Goal: Information Seeking & Learning: Learn about a topic

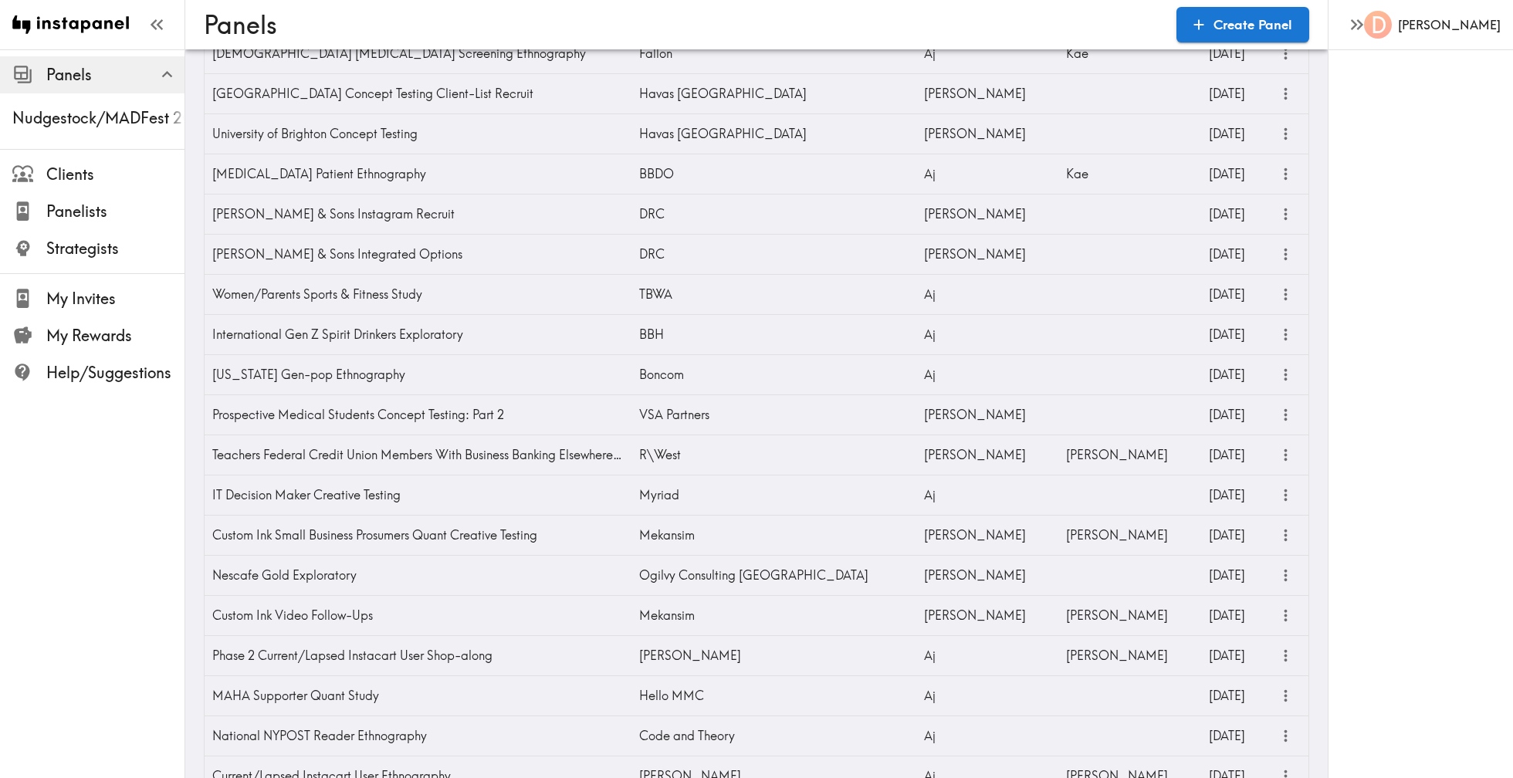
scroll to position [652, 0]
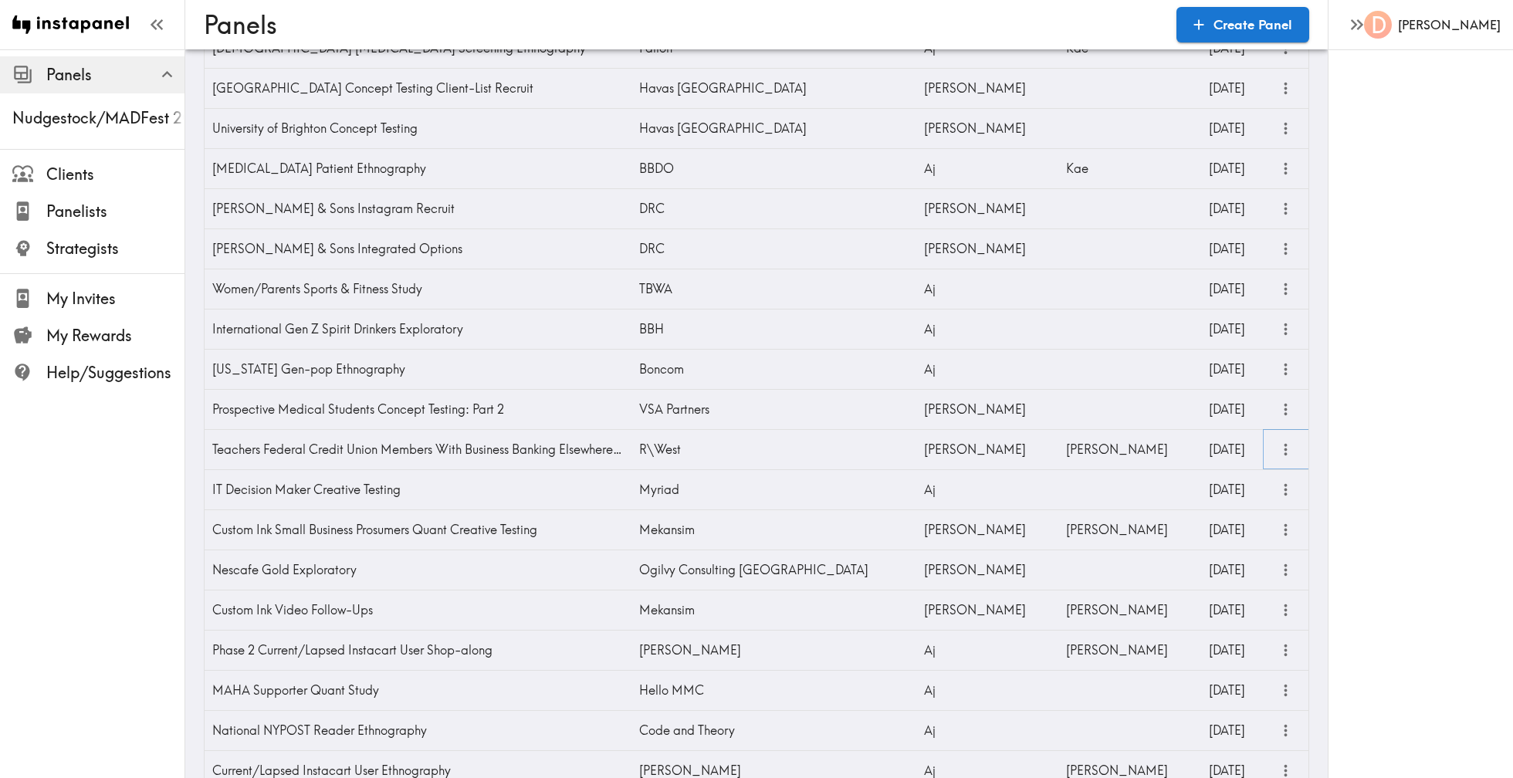
click at [1287, 445] on icon "more" at bounding box center [1286, 450] width 18 height 18
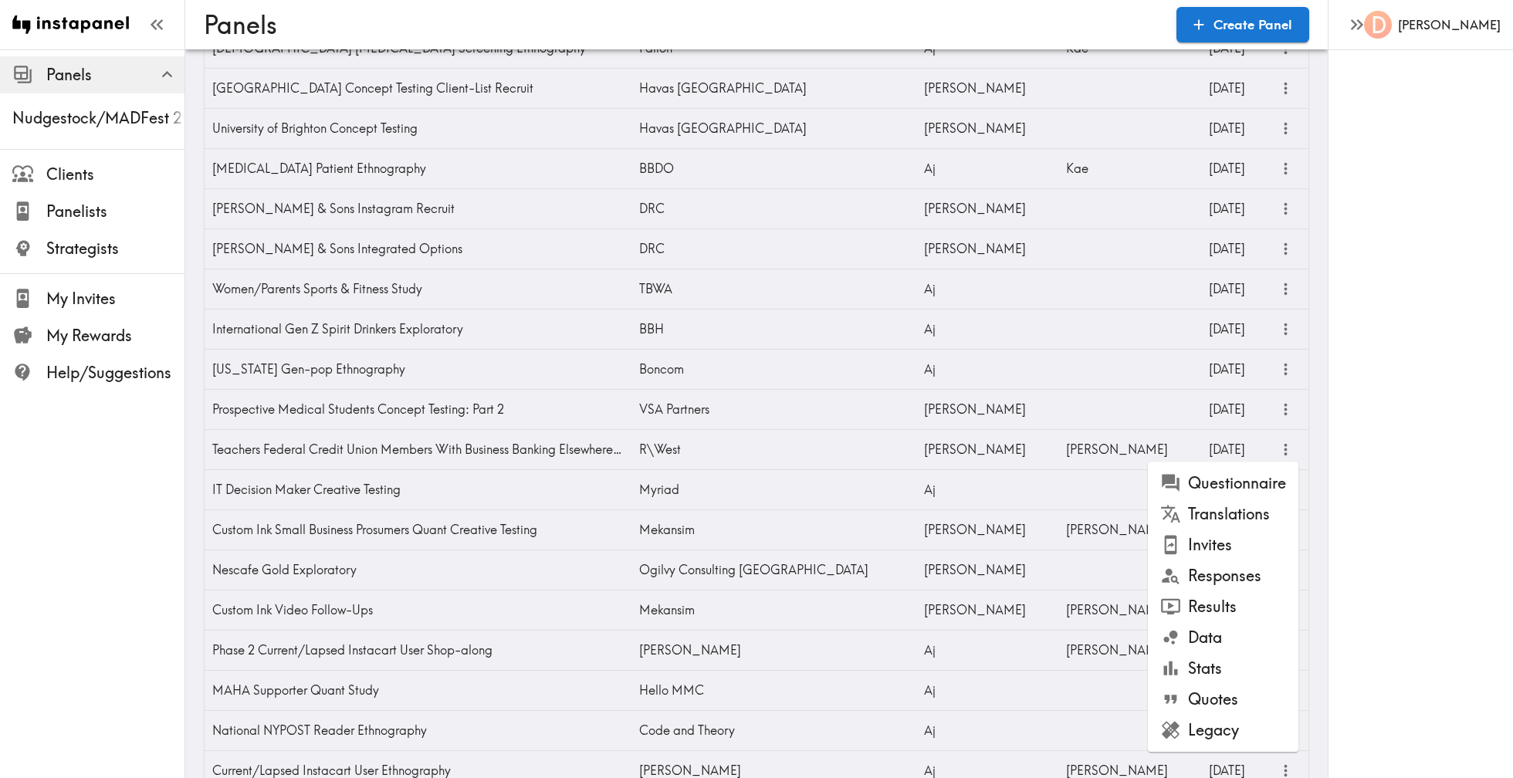
click at [1224, 605] on li "Results" at bounding box center [1223, 606] width 151 height 31
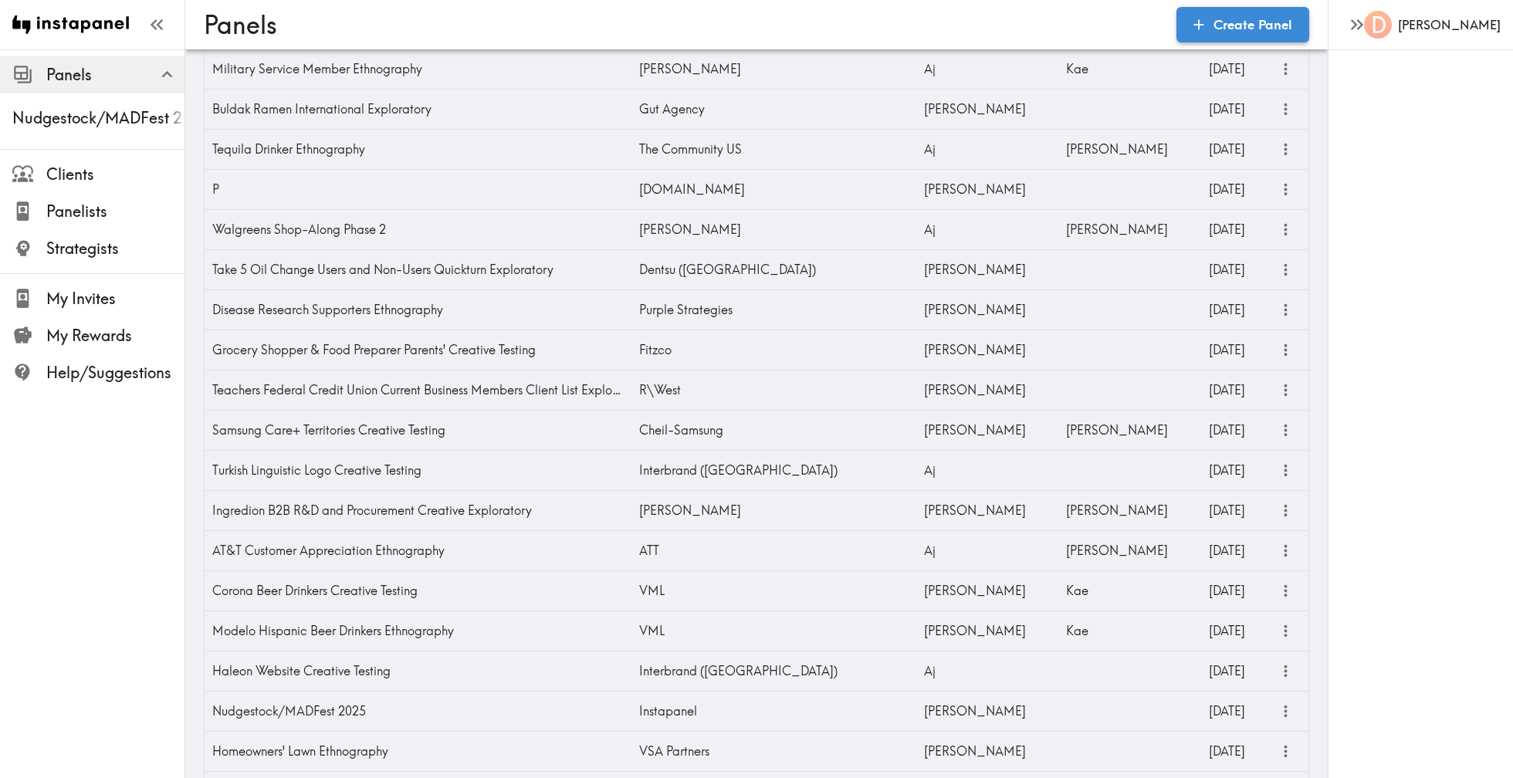
scroll to position [712, 0]
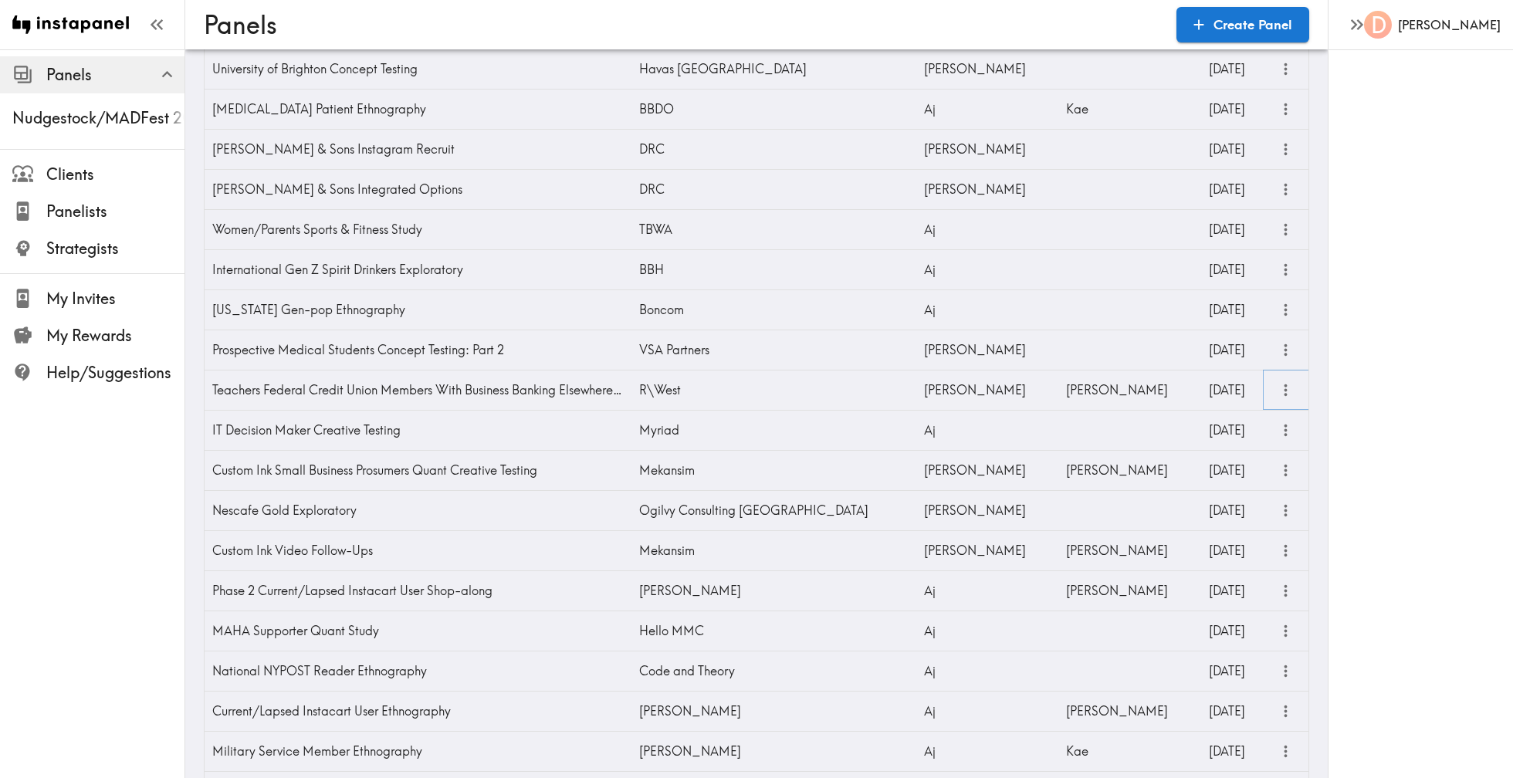
click at [1289, 394] on icon "more" at bounding box center [1286, 390] width 18 height 18
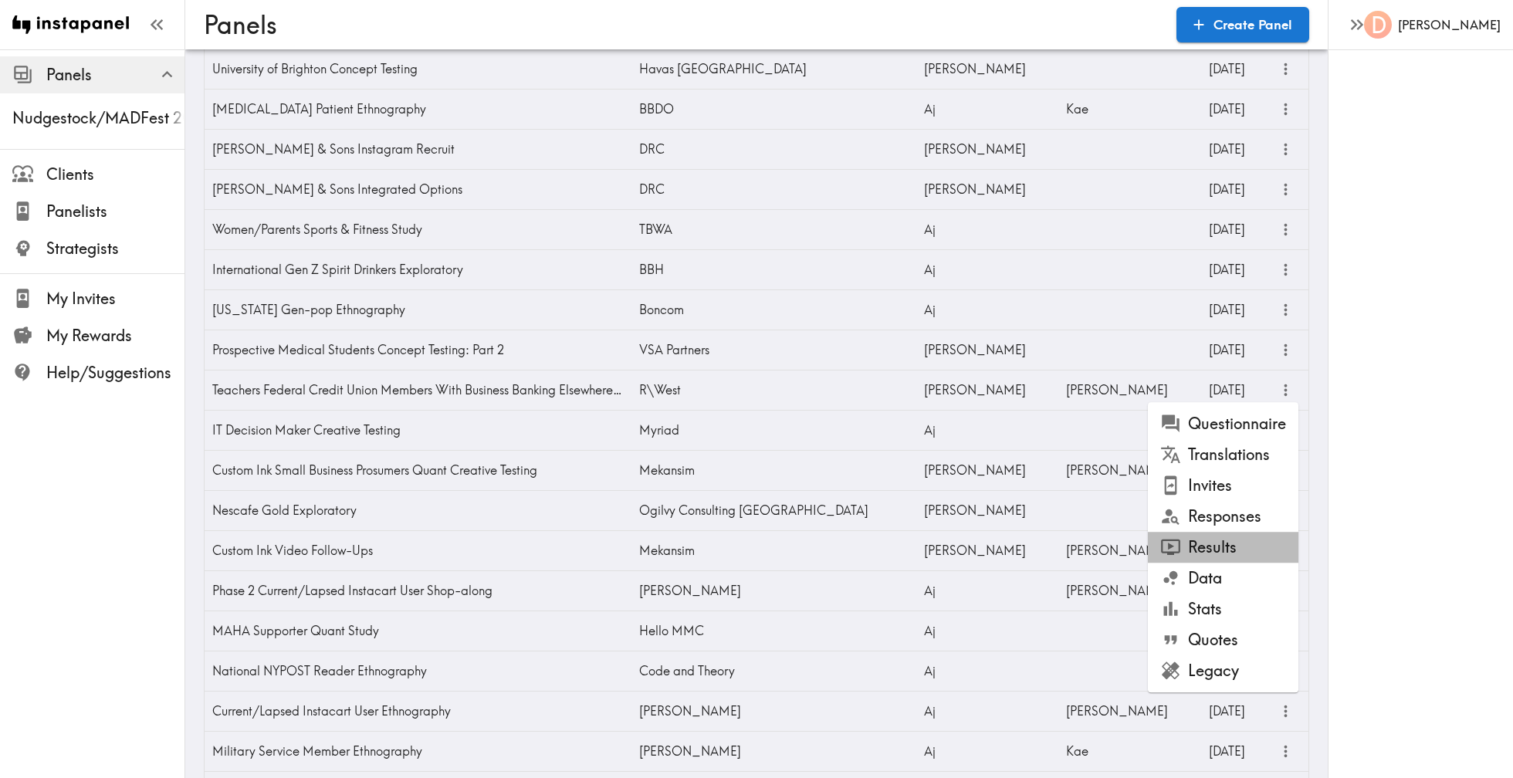
click at [1231, 550] on li "Results" at bounding box center [1223, 547] width 151 height 31
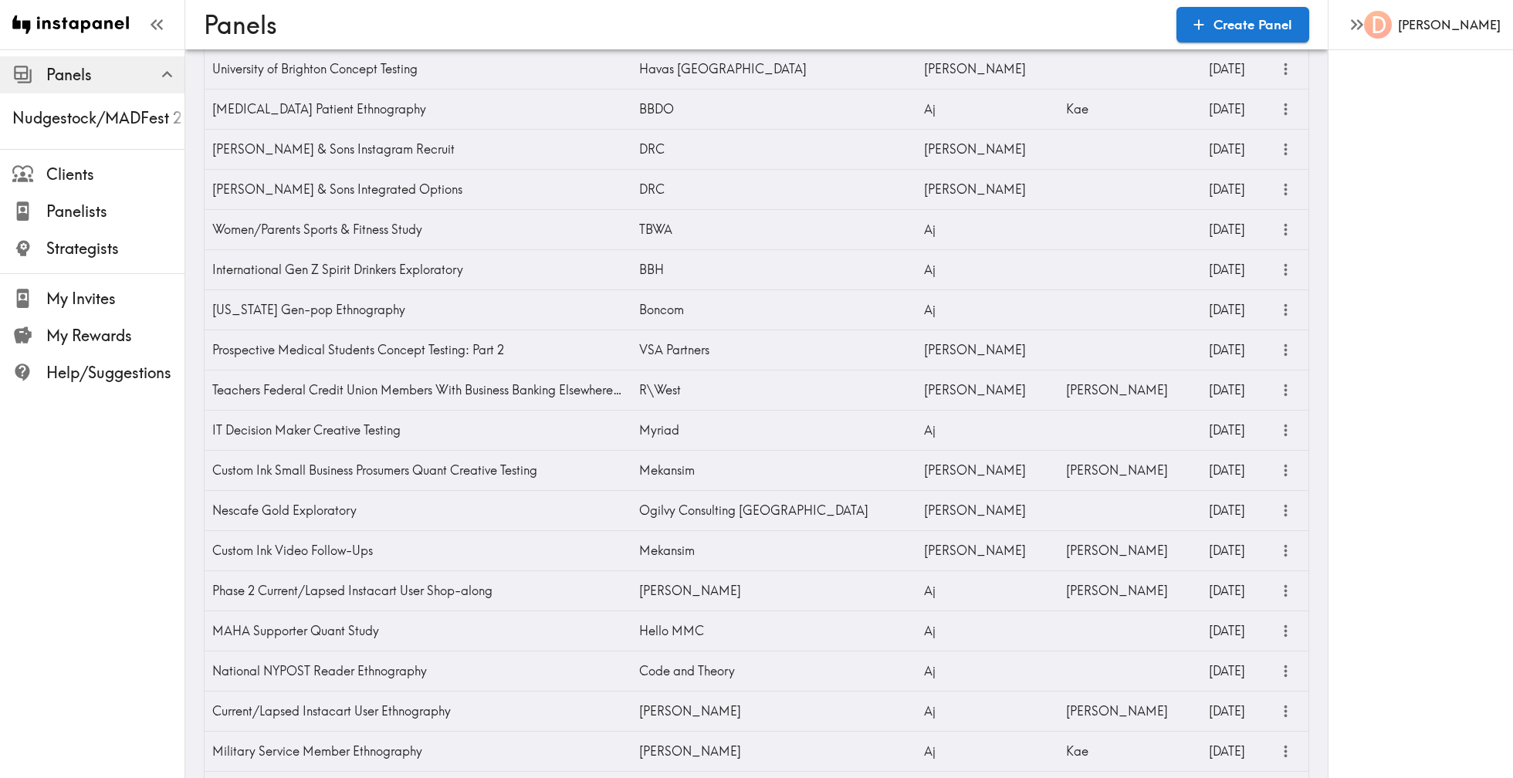
scroll to position [1394, 0]
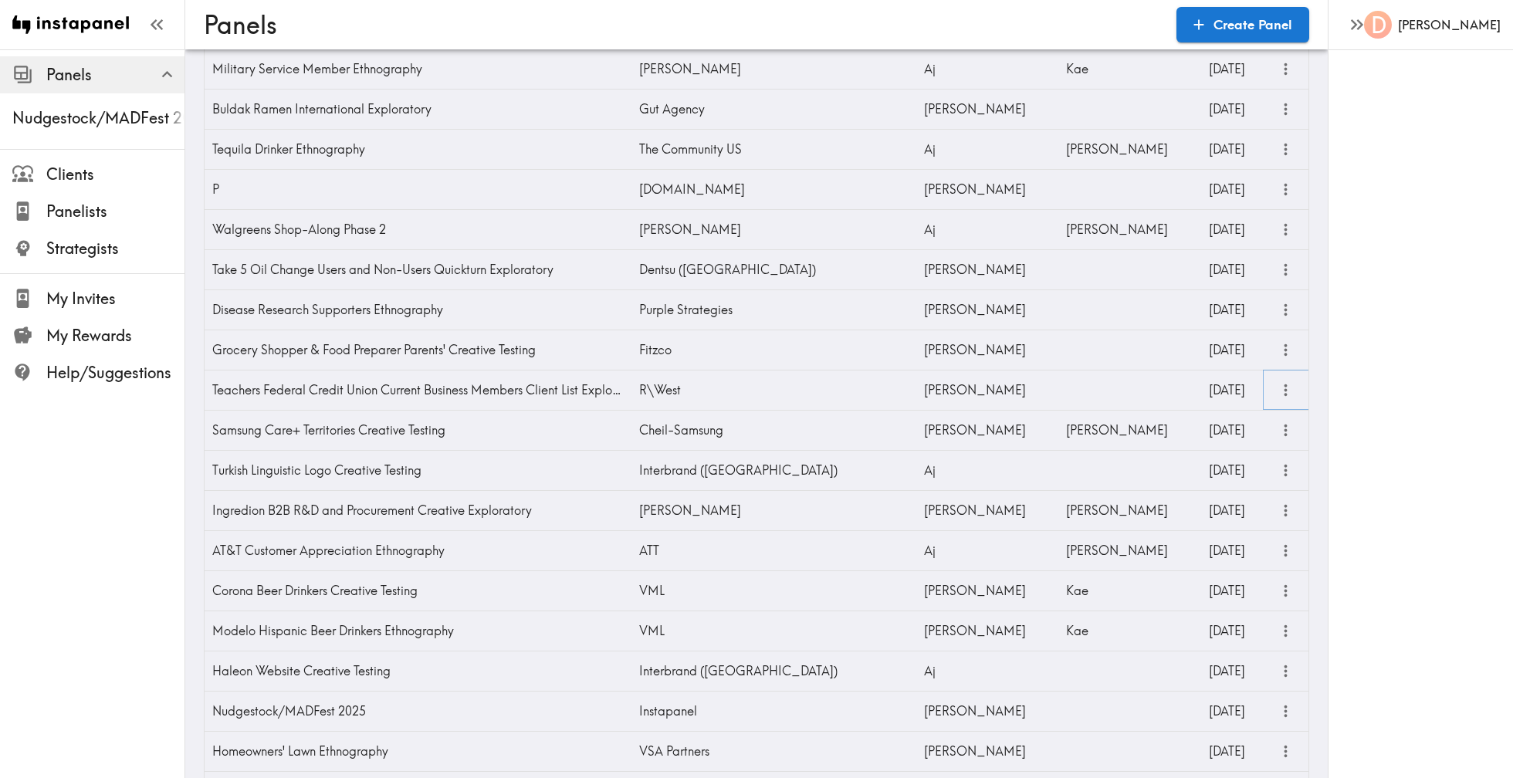
click at [1280, 386] on icon "more" at bounding box center [1286, 390] width 18 height 18
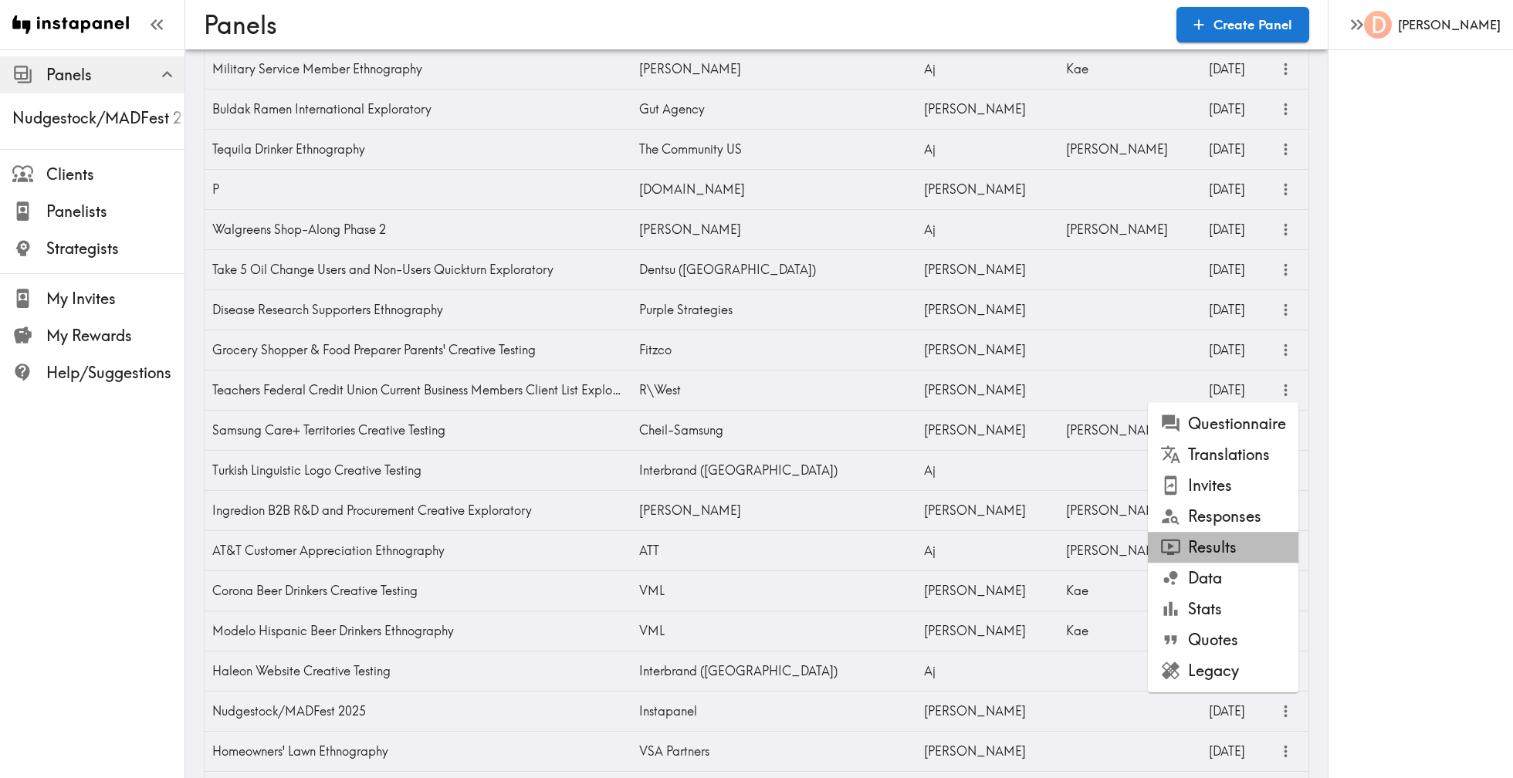
click at [1236, 553] on li "Results" at bounding box center [1223, 547] width 151 height 31
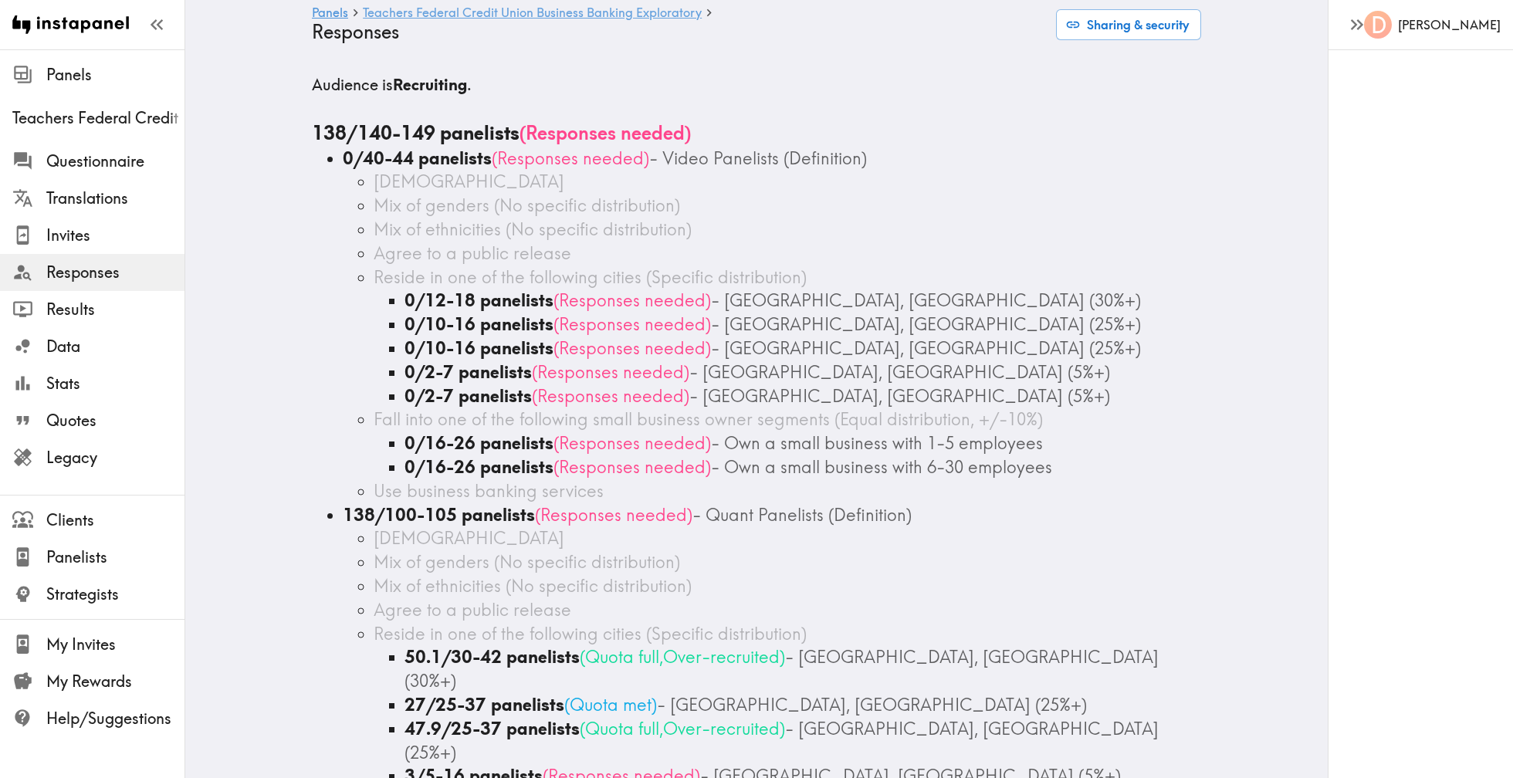
click at [659, 8] on link "Teachers Federal Credit Union Business Banking Exploratory" at bounding box center [532, 13] width 339 height 15
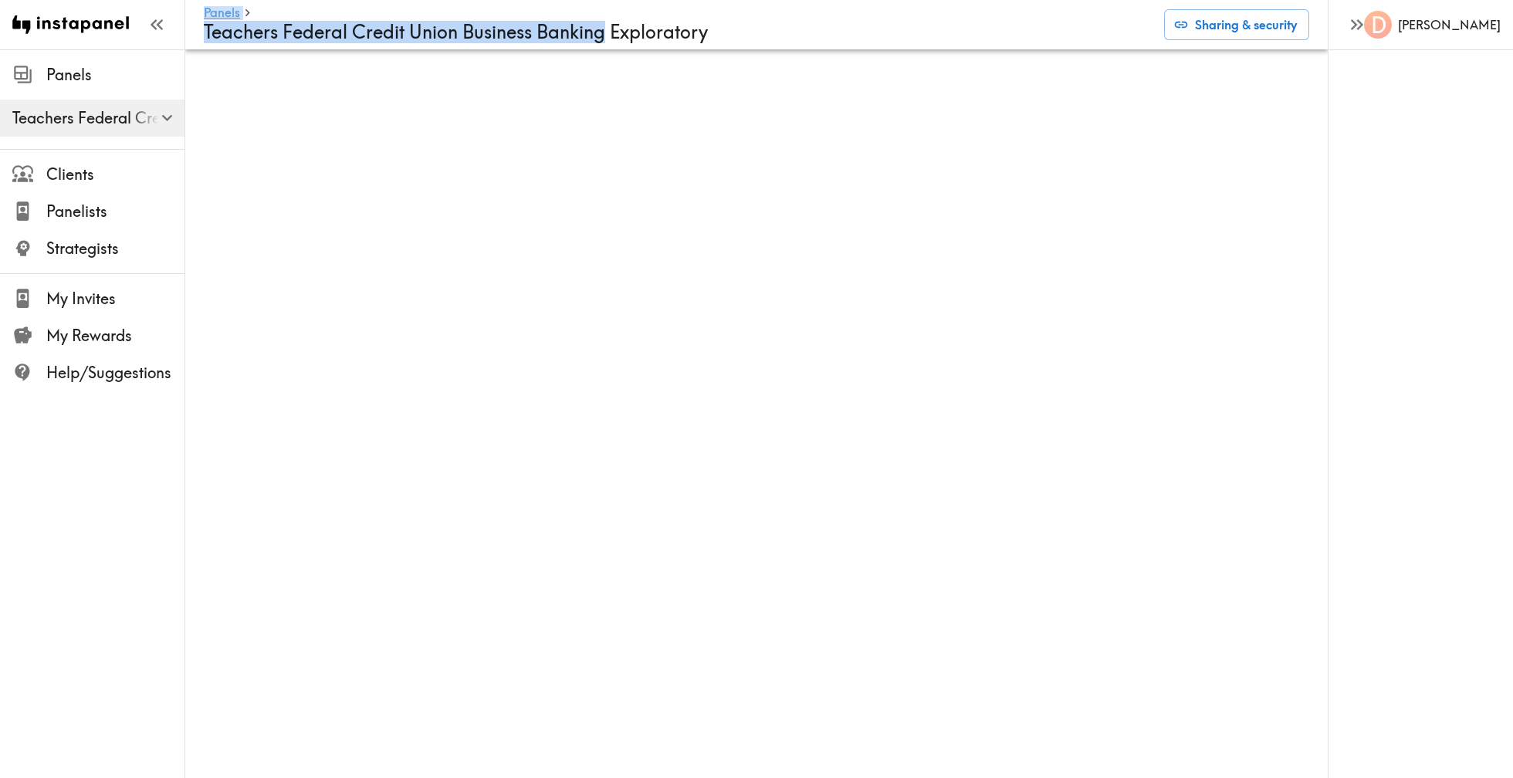
drag, startPoint x: 608, startPoint y: 32, endPoint x: 172, endPoint y: 22, distance: 435.5
click at [172, 49] on div "Instapanel - Panels - Teachers Federal Credit Union Business Banking Explorator…" at bounding box center [756, 73] width 1513 height 49
click at [228, 21] on h4 "Teachers Federal Credit Union Business Banking Exploratory" at bounding box center [678, 32] width 948 height 22
drag, startPoint x: 206, startPoint y: 29, endPoint x: 606, endPoint y: 29, distance: 399.9
click at [606, 29] on h4 "Teachers Federal Credit Union Business Banking Exploratory" at bounding box center [678, 32] width 948 height 22
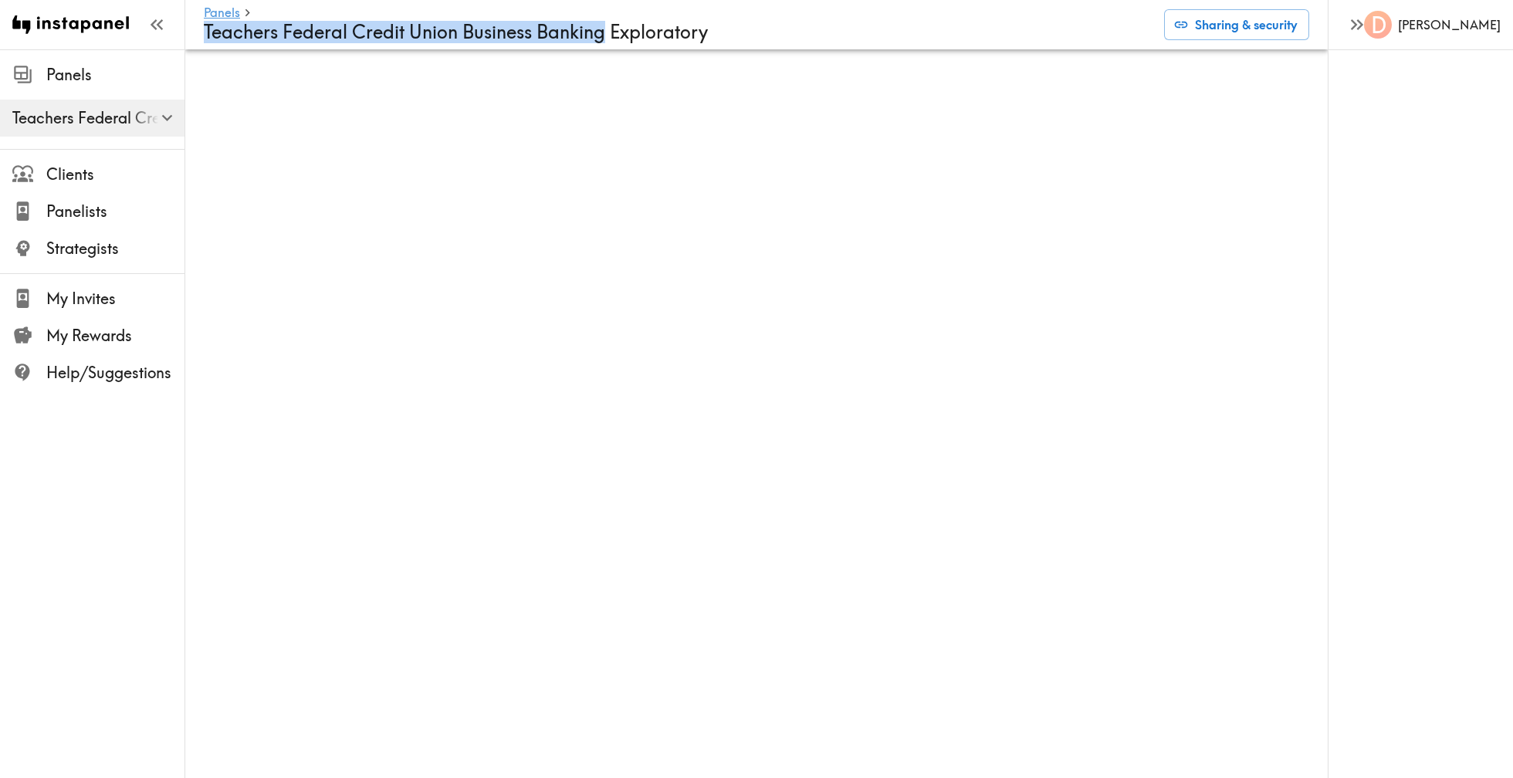
copy h4 "Teachers Federal Credit Union Business Banking"
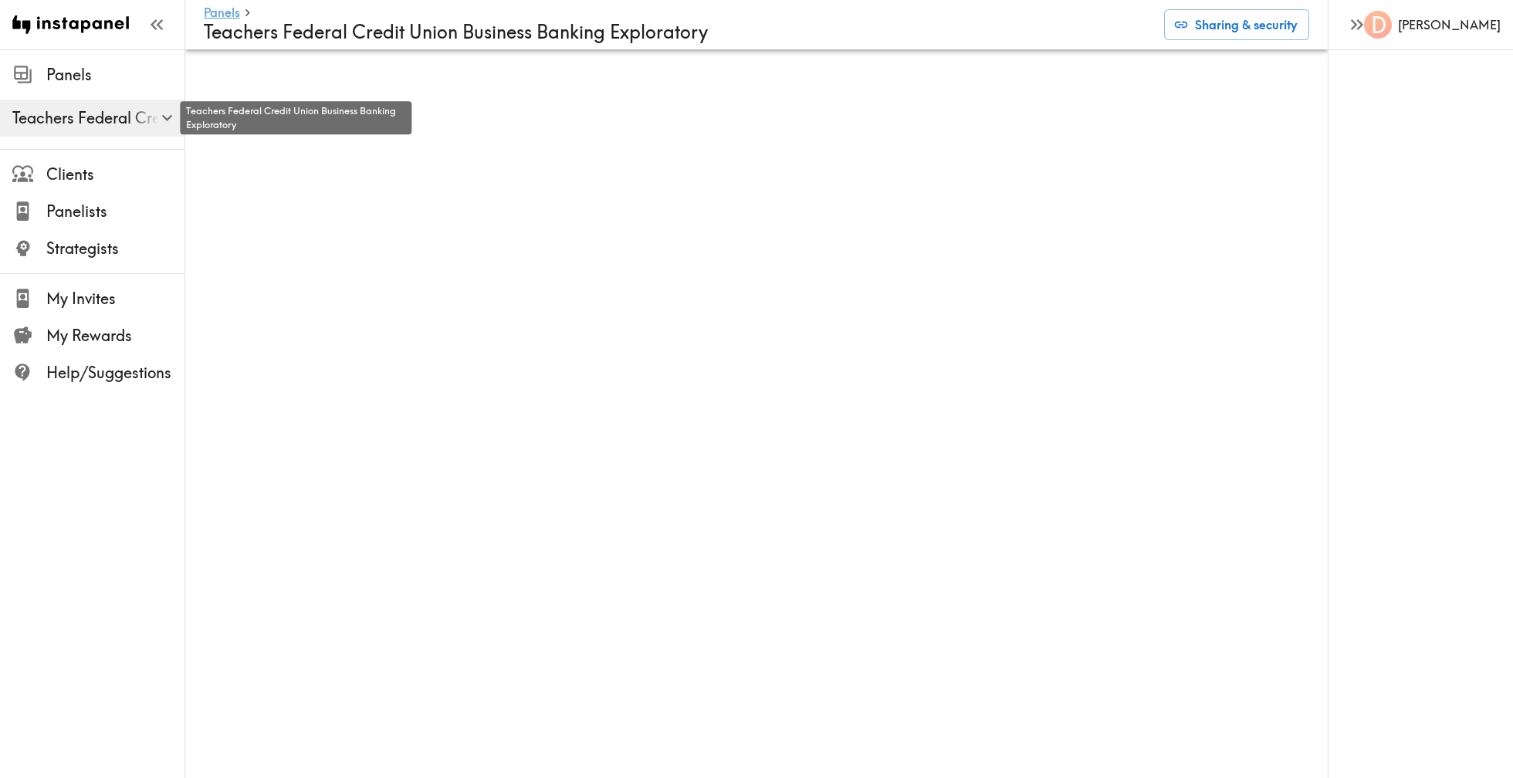
click at [174, 114] on div "Teachers Federal Credit Union Business Banking Exploratory" at bounding box center [291, 118] width 244 height 36
click at [166, 118] on icon "button" at bounding box center [166, 118] width 11 height 6
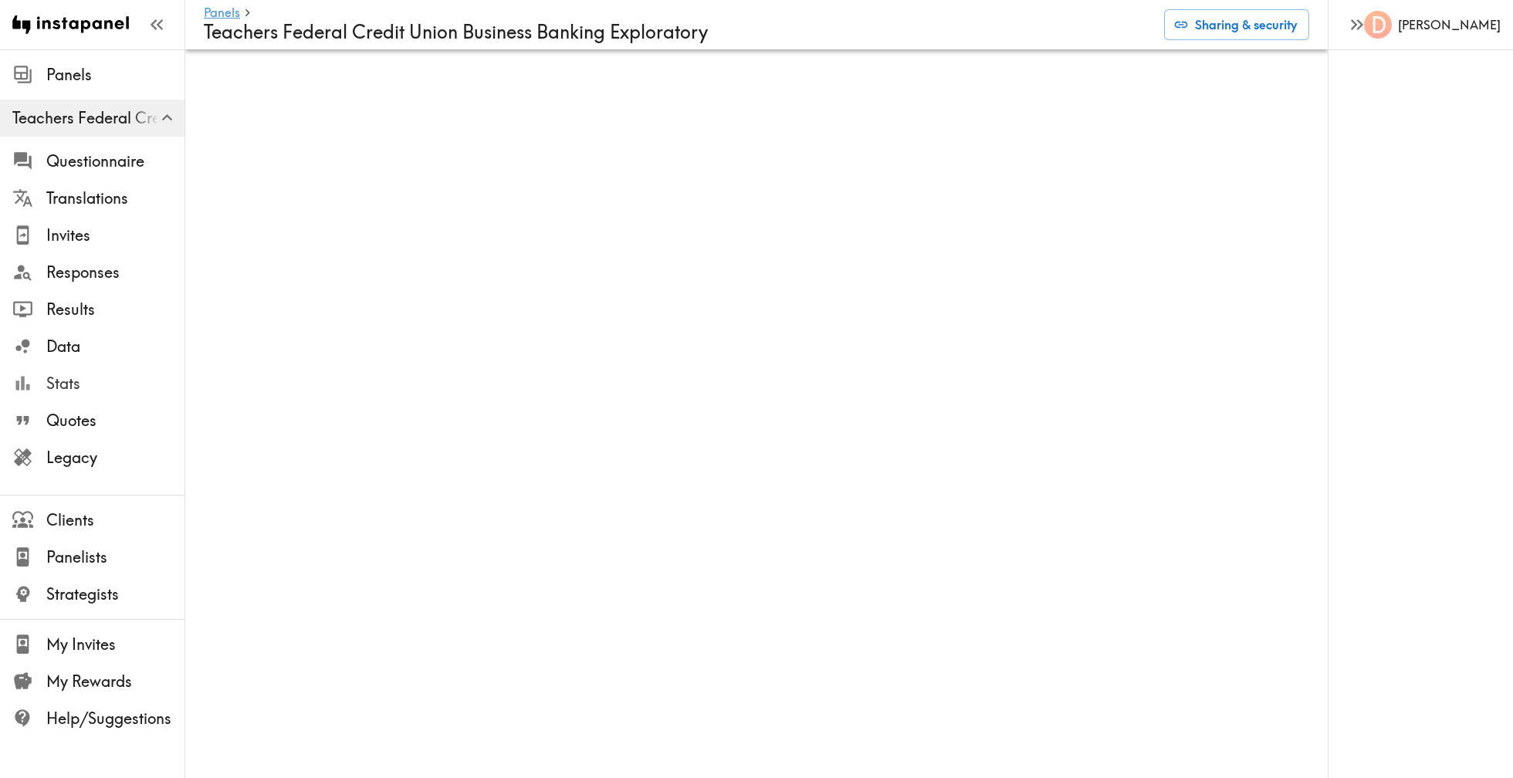
click at [104, 395] on span "Stats" at bounding box center [115, 384] width 138 height 28
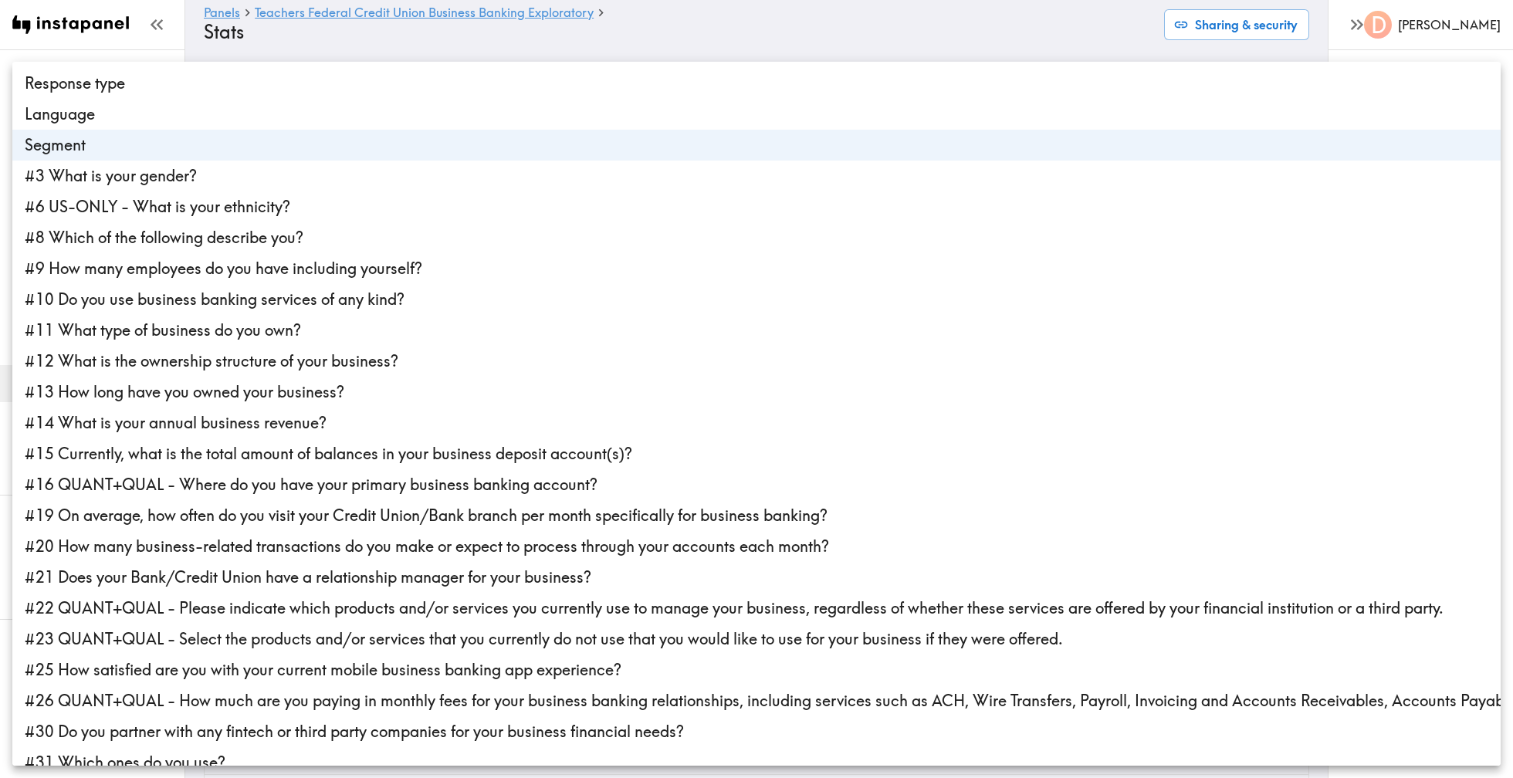
click at [279, 88] on body "Instapanel - Panels - Teachers Federal Credit Union Business Banking Explorator…" at bounding box center [756, 444] width 1513 height 791
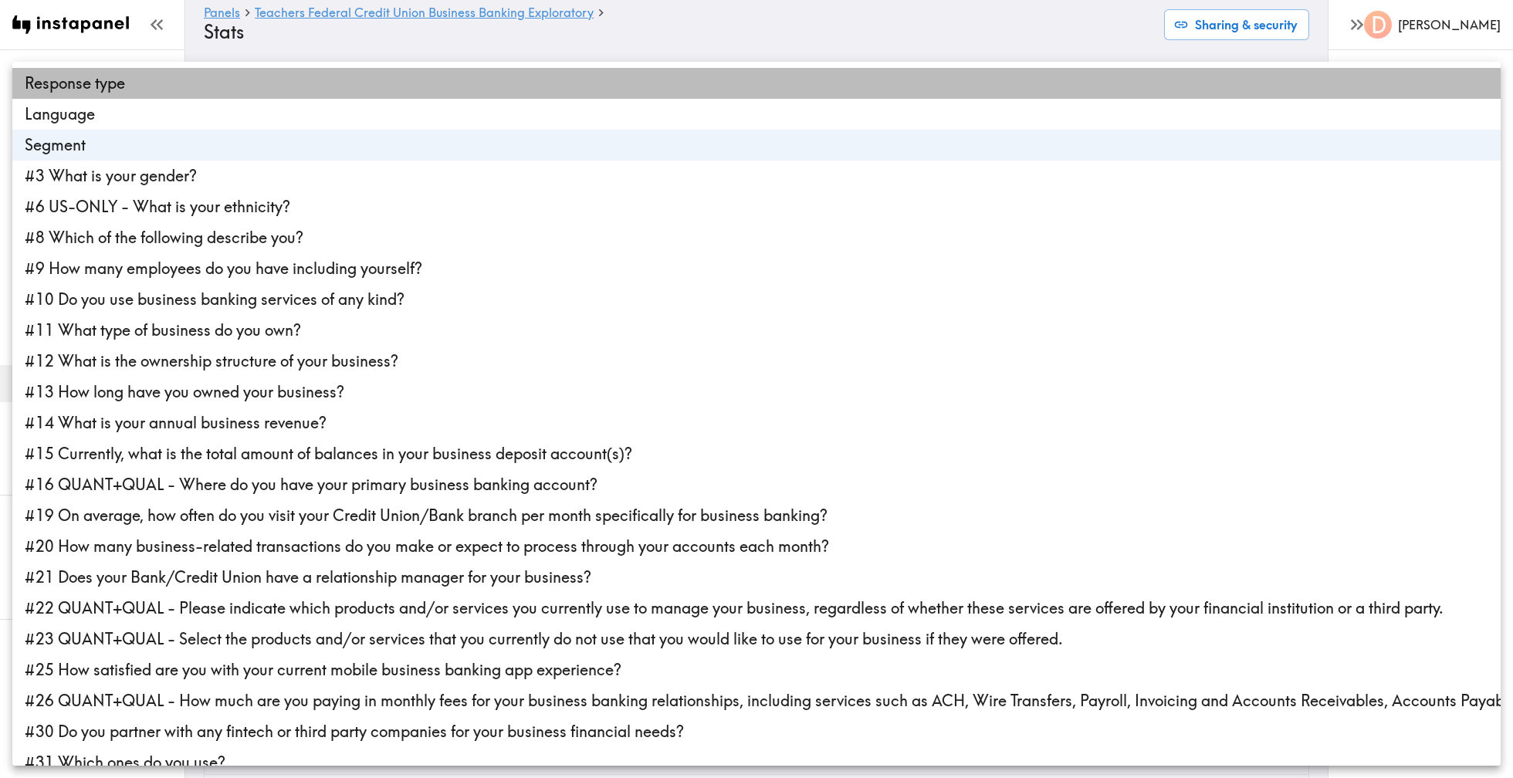
click at [279, 86] on li "Response type" at bounding box center [756, 83] width 1488 height 31
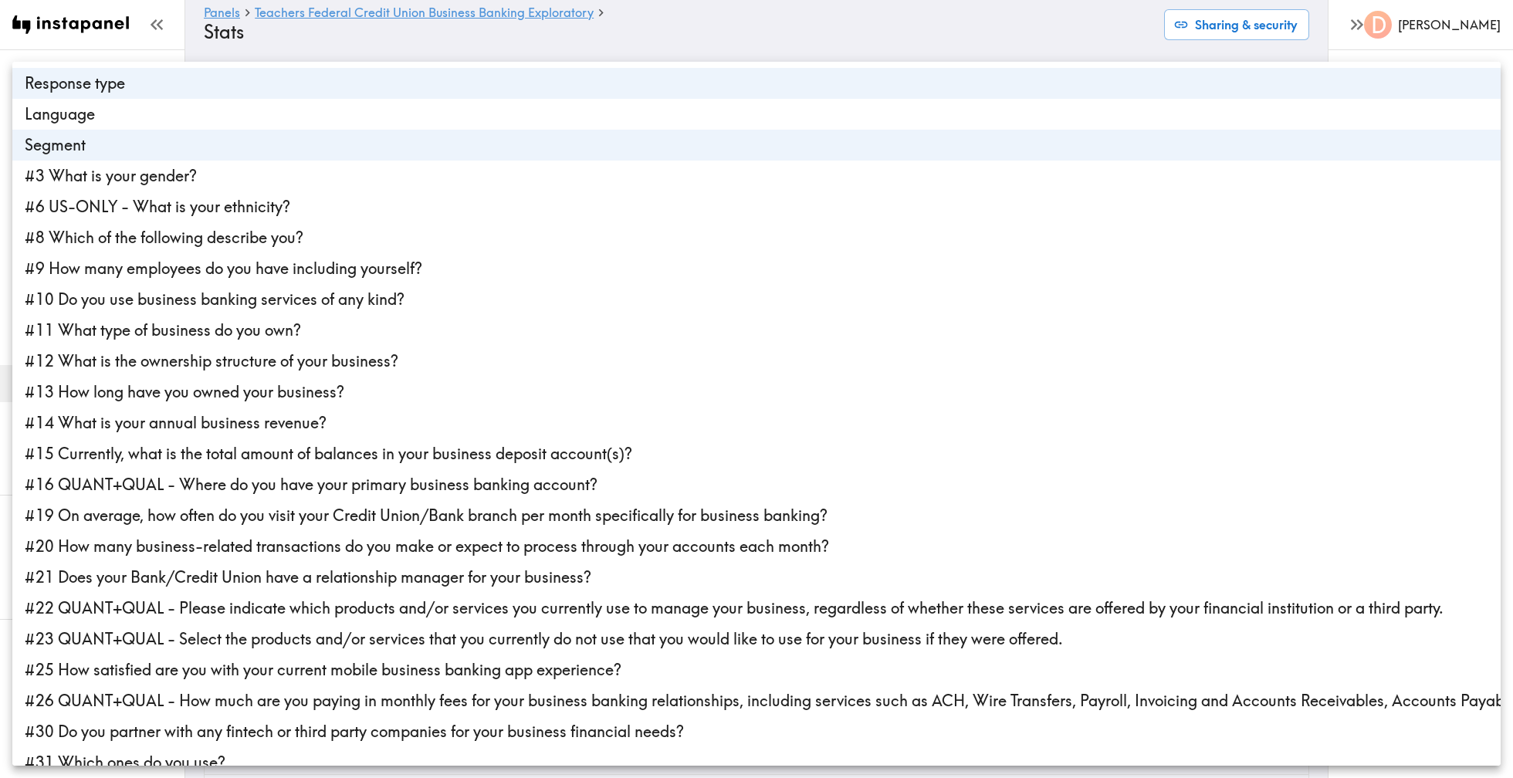
drag, startPoint x: 321, startPoint y: 48, endPoint x: 307, endPoint y: 83, distance: 37.4
click at [308, 77] on div "Response type Language Segment #3 What is your gender? #6 US-ONLY - What is you…" at bounding box center [756, 389] width 1513 height 778
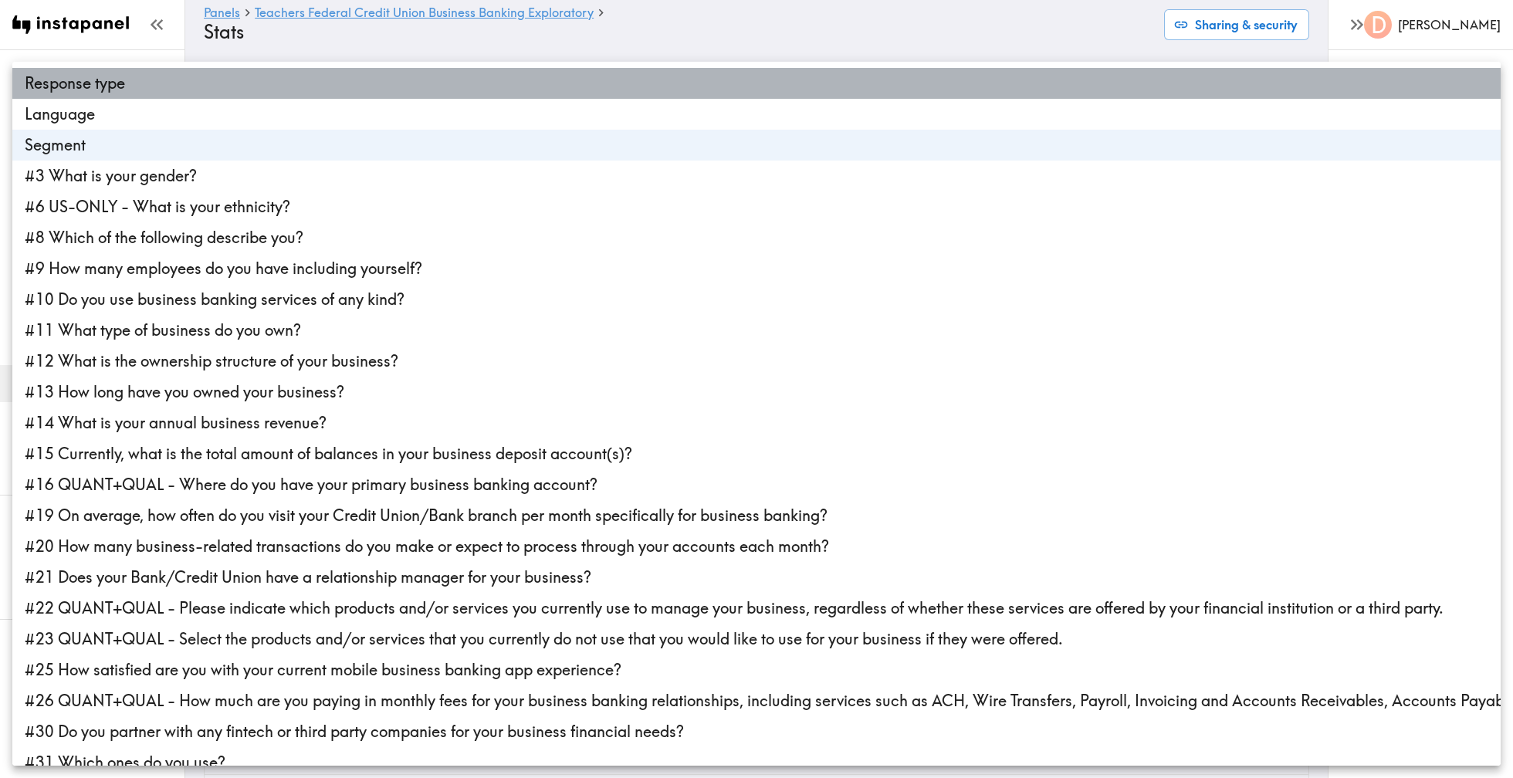
click at [307, 83] on li "Response type" at bounding box center [756, 83] width 1488 height 31
type input "segmentId"
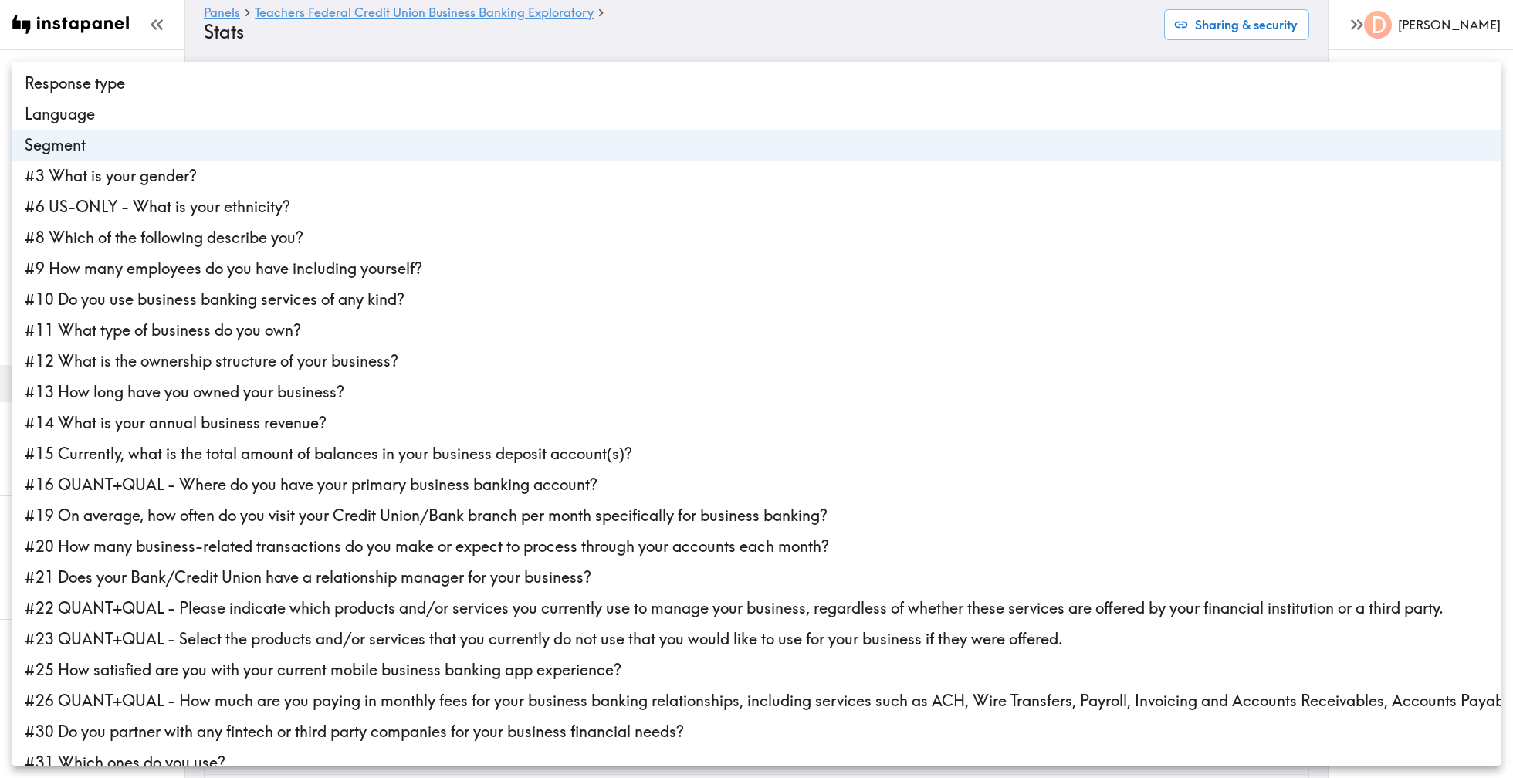
click at [874, 42] on div at bounding box center [756, 389] width 1513 height 778
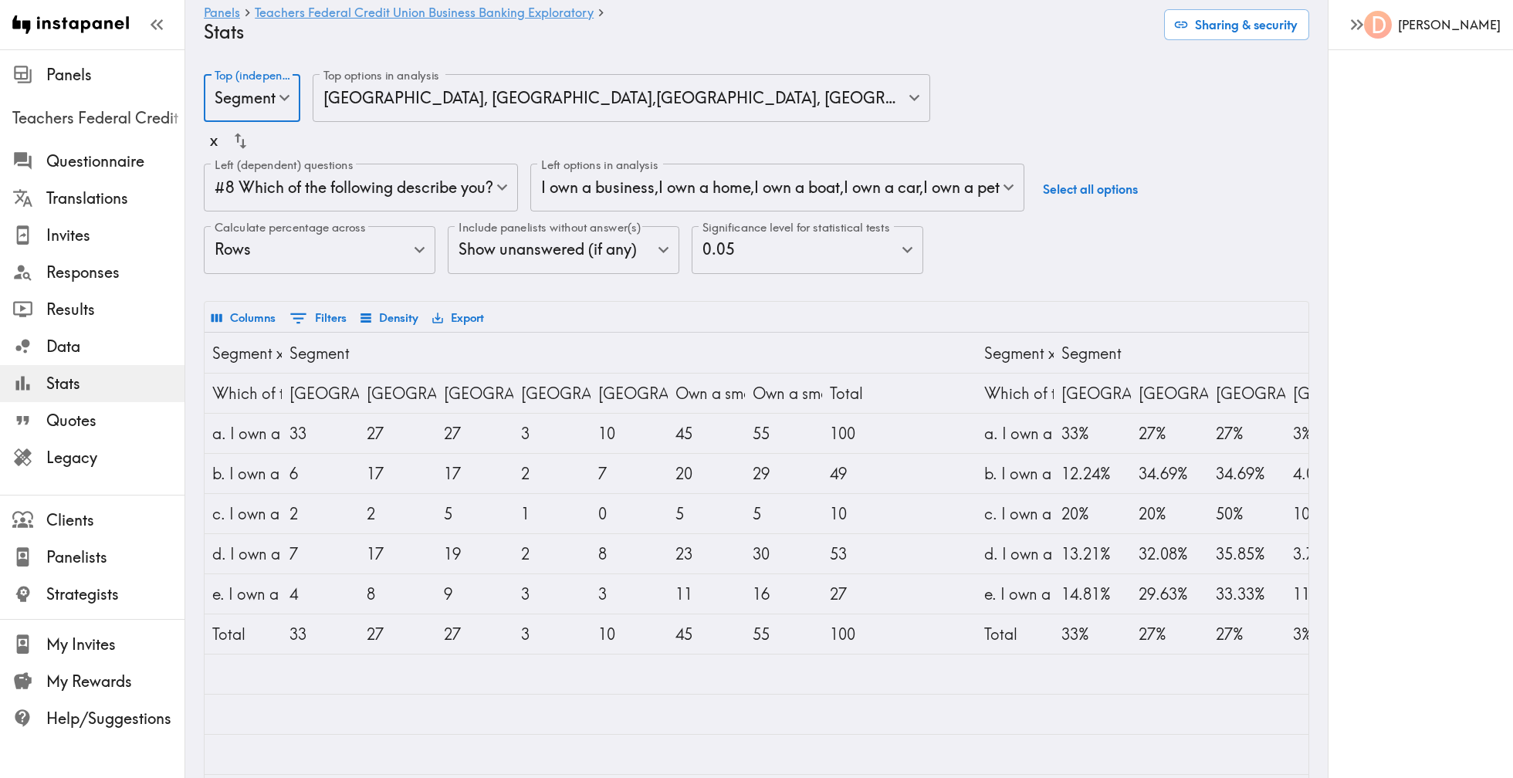
click at [826, 83] on body "Instapanel - Panels - Teachers Federal Credit Union Business Banking Explorator…" at bounding box center [756, 444] width 1513 height 791
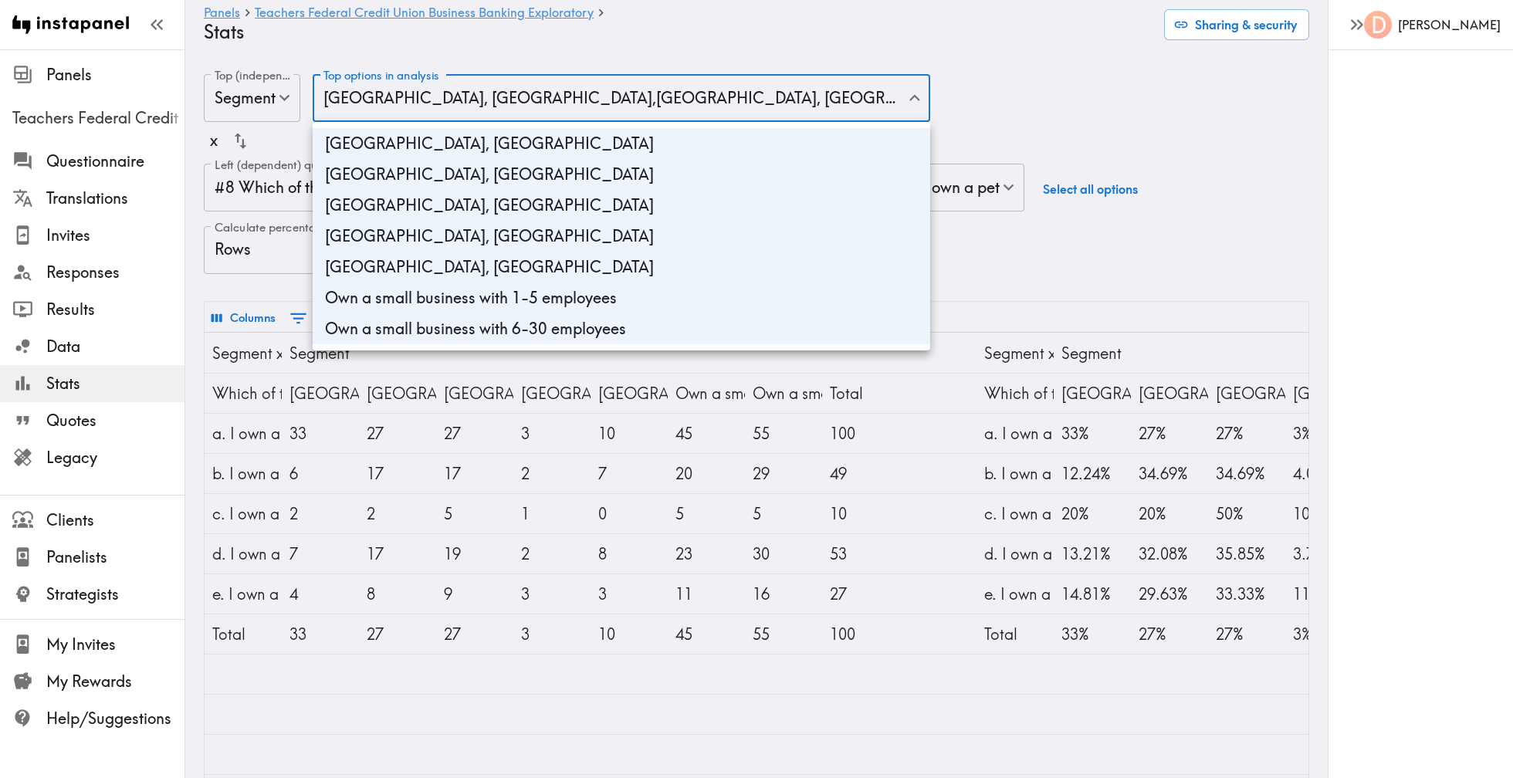
click at [826, 39] on div at bounding box center [756, 389] width 1513 height 778
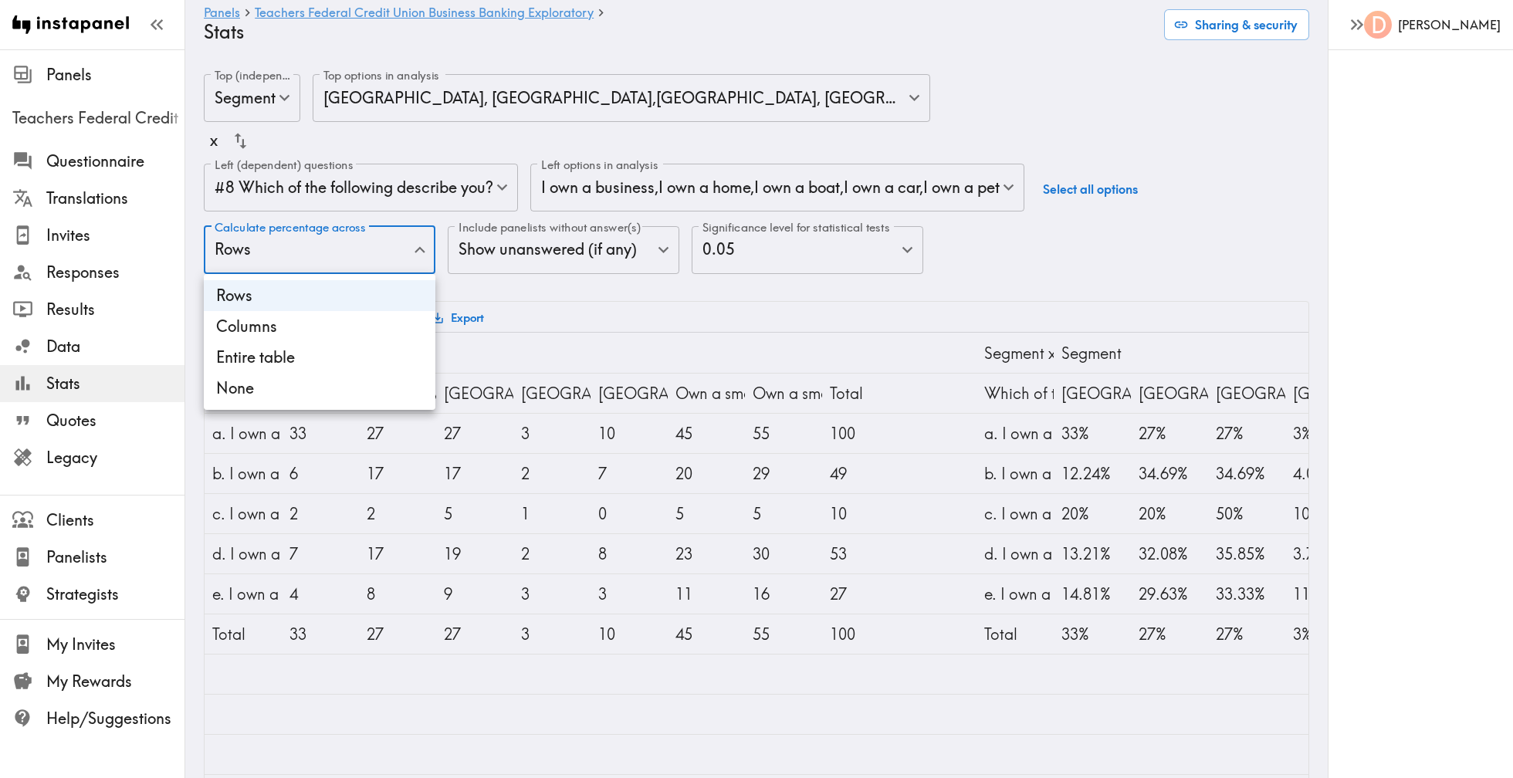
click at [387, 256] on body "Instapanel - Panels - Teachers Federal Credit Union Business Banking Explorator…" at bounding box center [756, 444] width 1513 height 791
click at [366, 330] on li "Columns" at bounding box center [320, 326] width 232 height 31
type input "Columns"
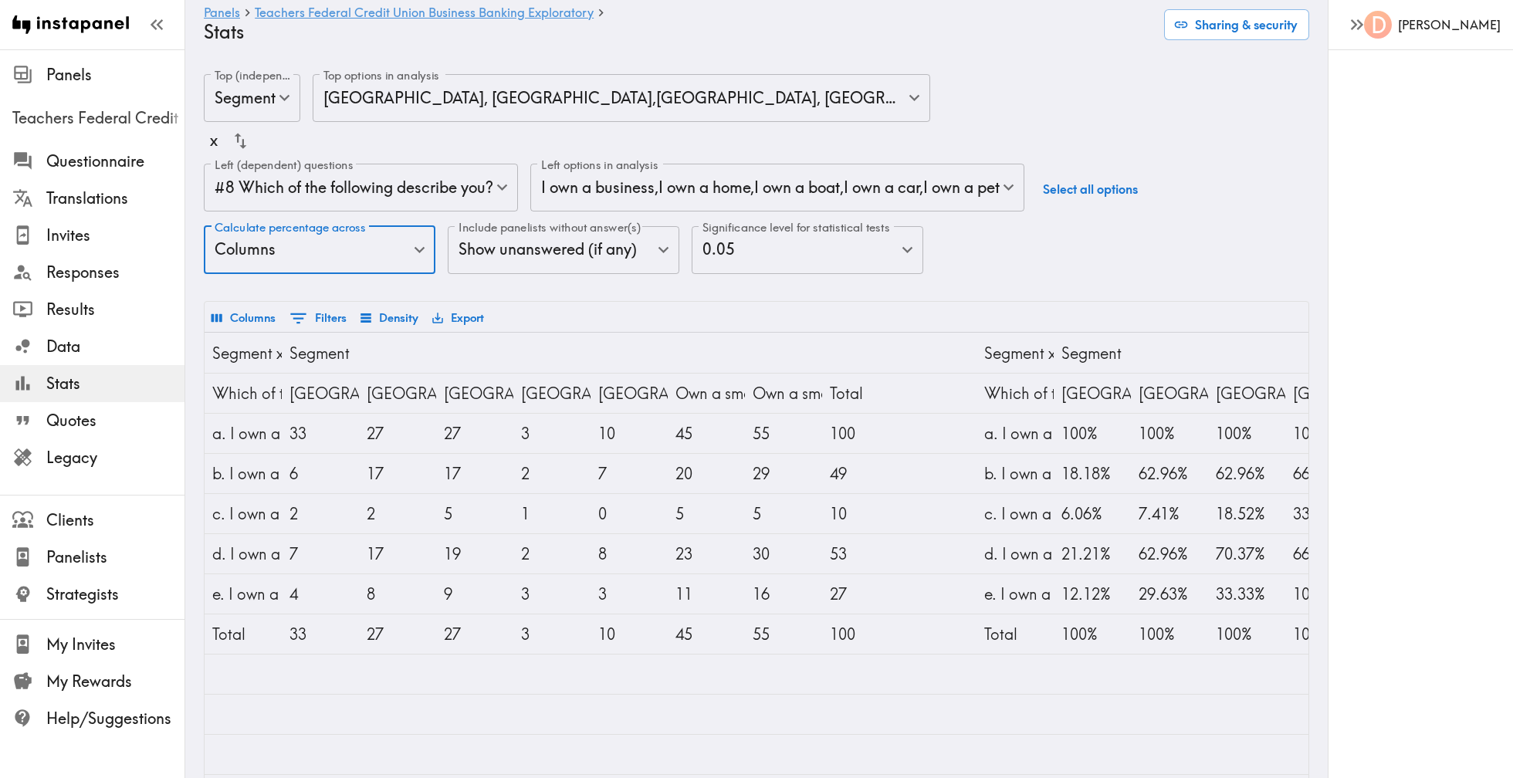
click at [801, 256] on body "Instapanel - Panels - Teachers Federal Credit Union Business Banking Explorator…" at bounding box center [756, 444] width 1513 height 791
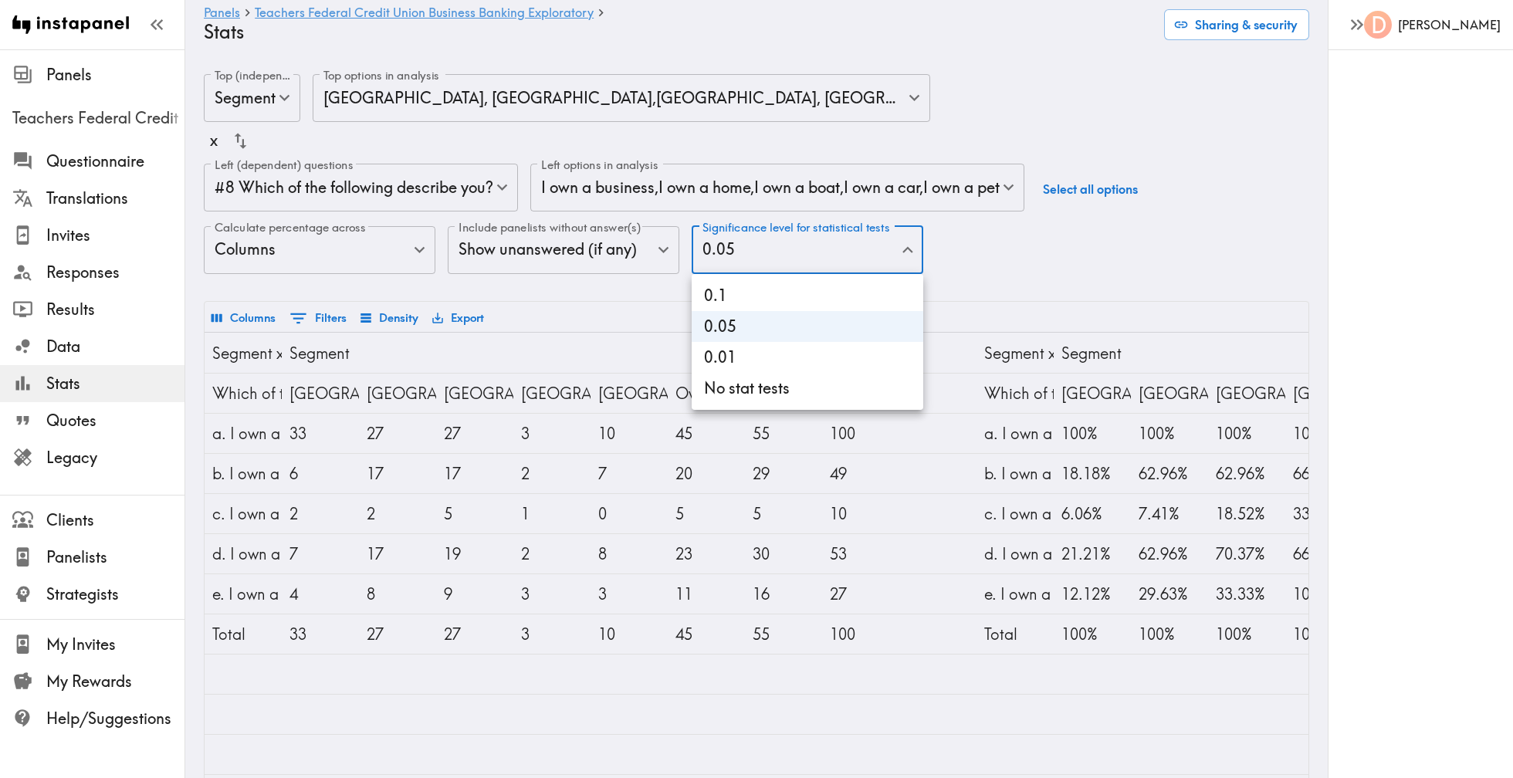
click at [801, 395] on li "No stat tests" at bounding box center [808, 388] width 232 height 31
type input "0"
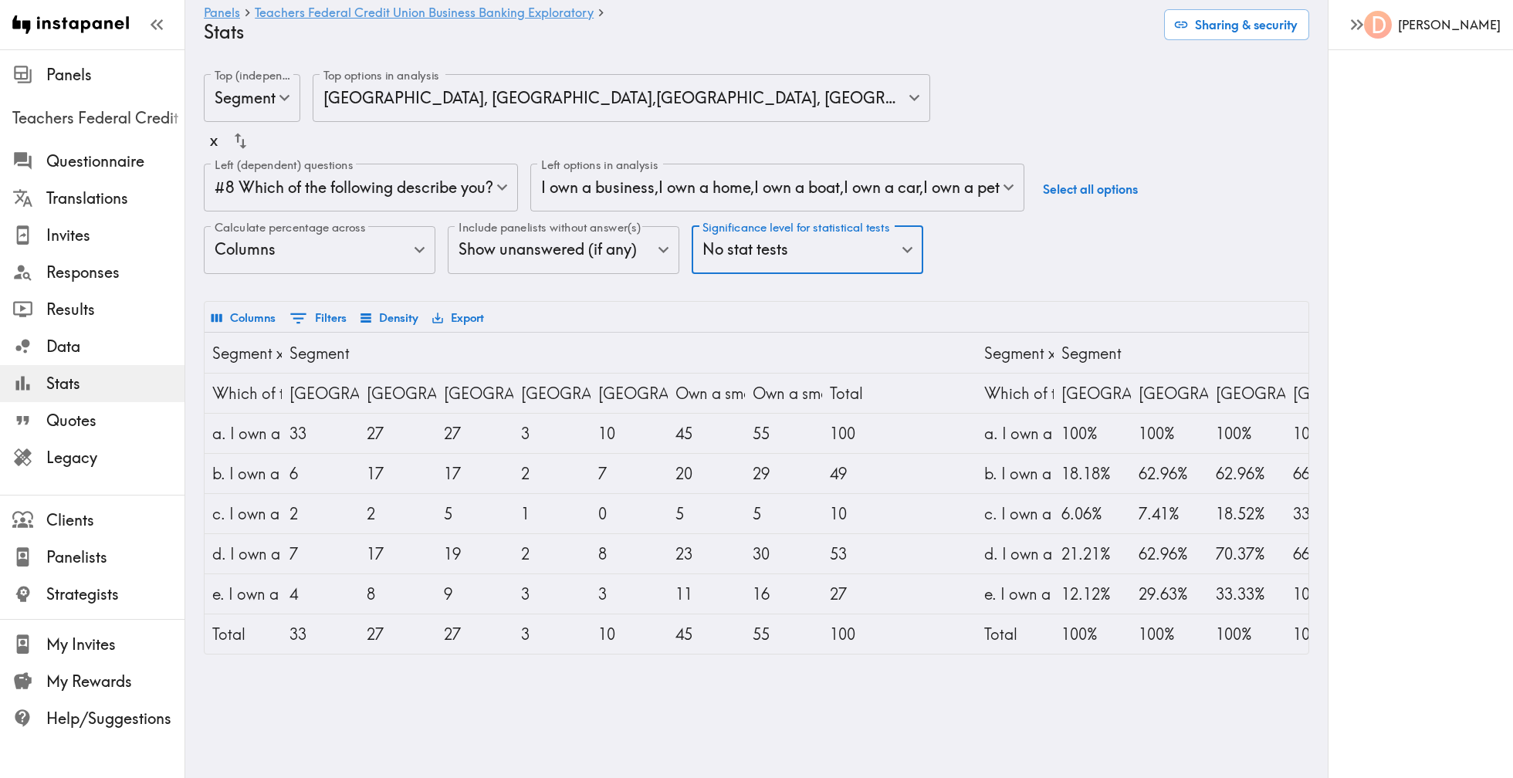
click at [619, 256] on body "Instapanel - Panels - Teachers Federal Credit Union Business Banking Explorator…" at bounding box center [756, 364] width 1513 height 630
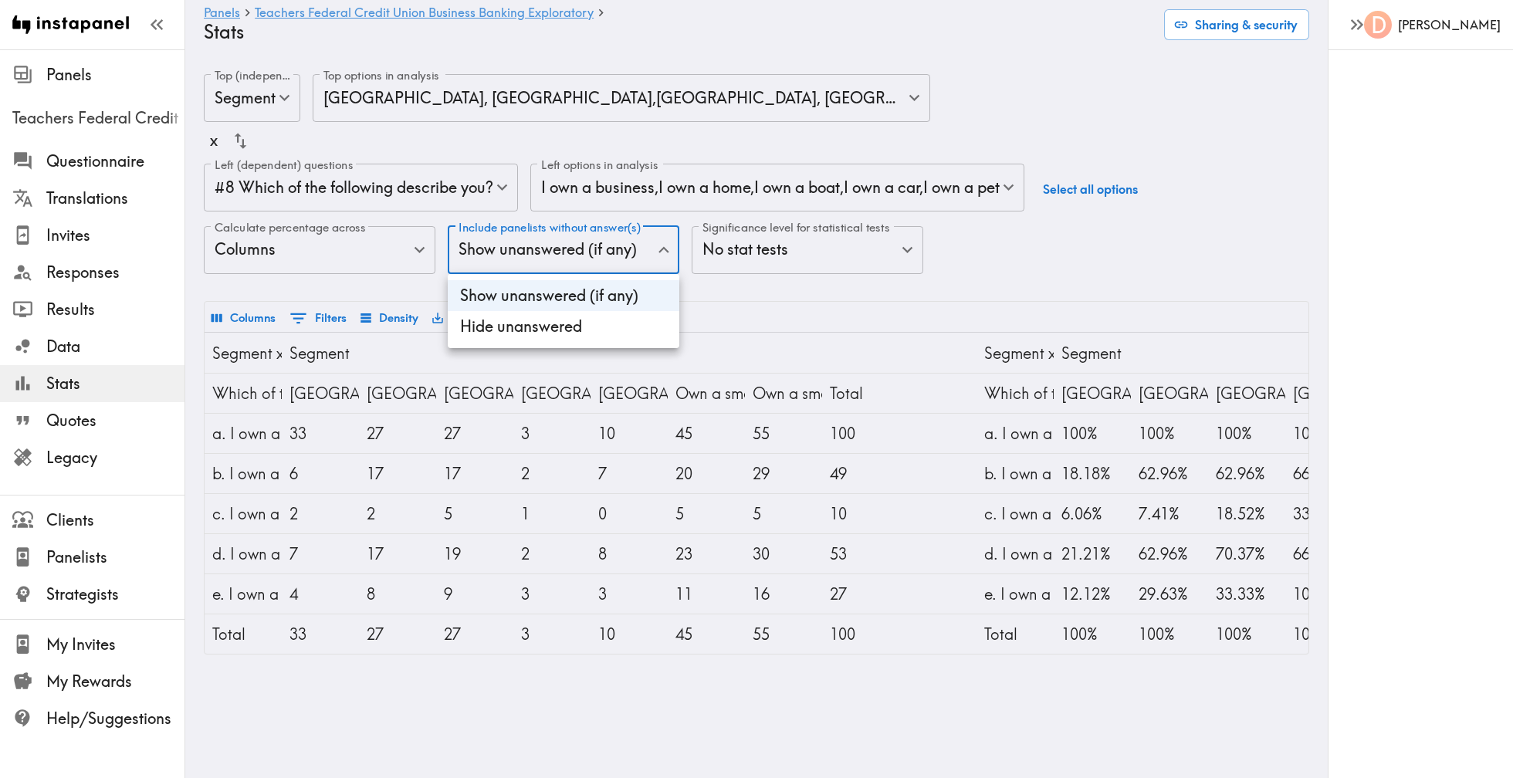
click at [619, 256] on div at bounding box center [756, 389] width 1513 height 778
click at [489, 193] on body "Instapanel - Panels - Teachers Federal Credit Union Business Banking Explorator…" at bounding box center [756, 364] width 1513 height 630
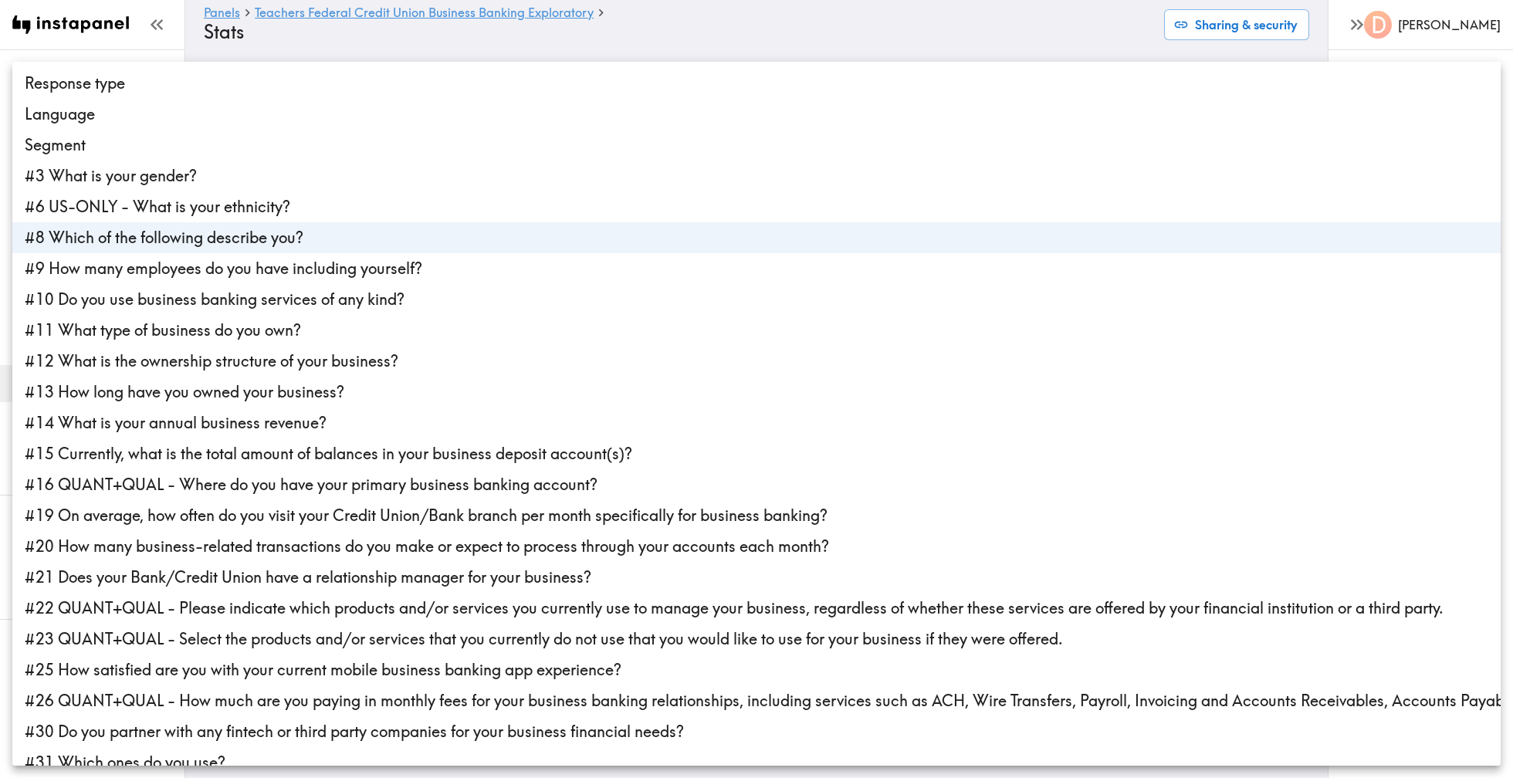
click at [489, 42] on div at bounding box center [756, 389] width 1513 height 778
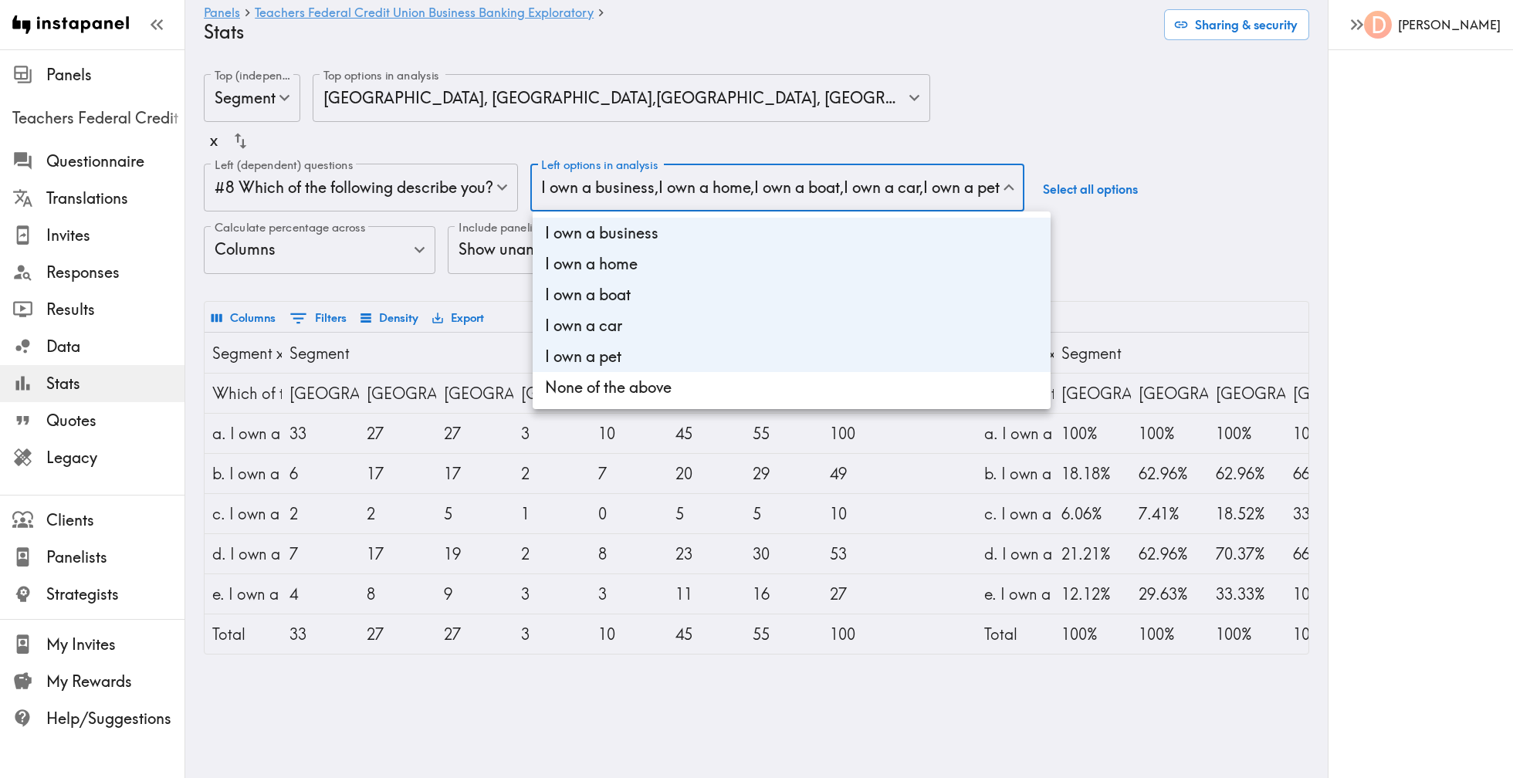
click at [771, 189] on body "Instapanel - Panels - Teachers Federal Credit Union Business Banking Explorator…" at bounding box center [756, 364] width 1513 height 630
click at [771, 189] on div at bounding box center [756, 389] width 1513 height 778
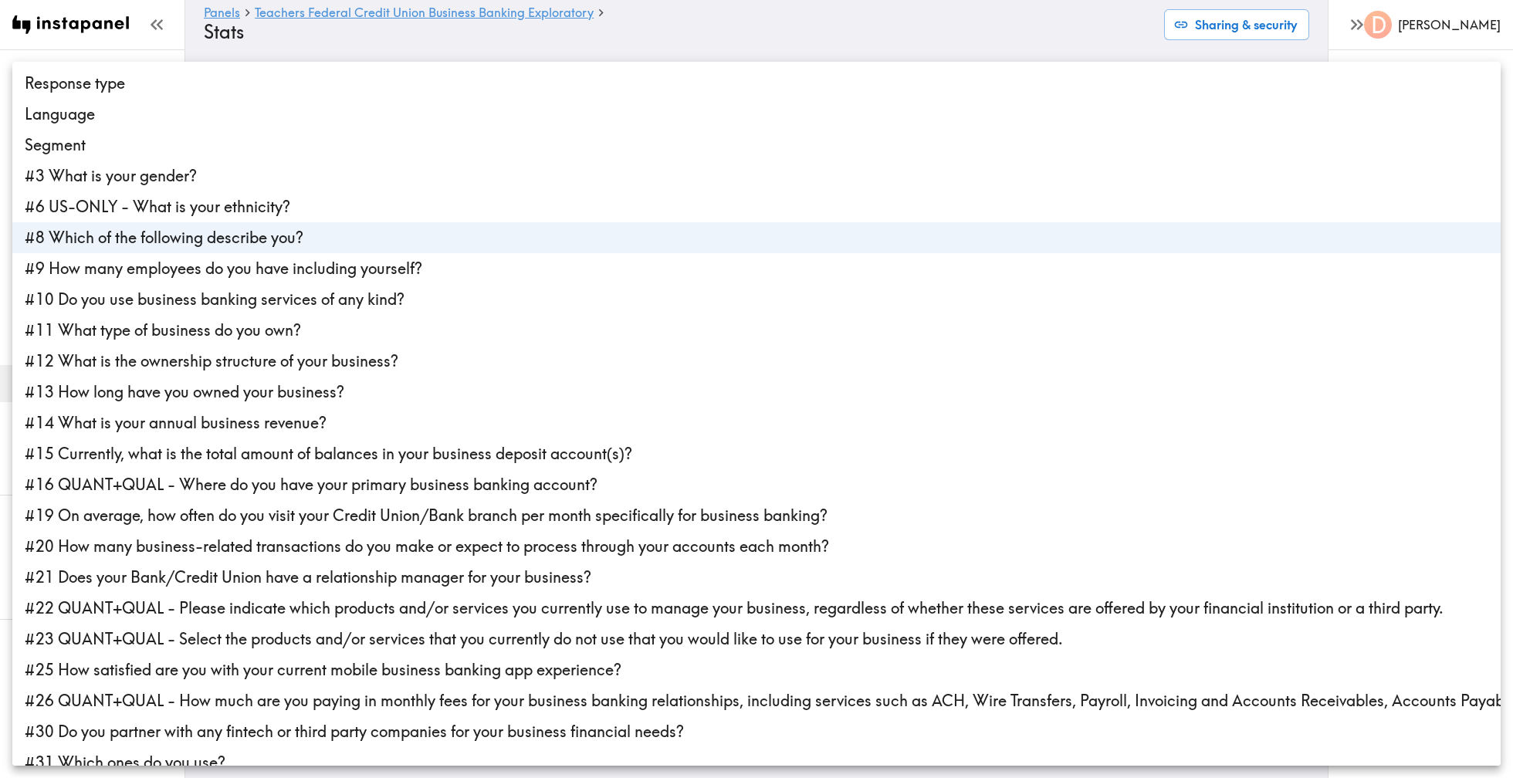
click at [458, 197] on body "Instapanel - Panels - Teachers Federal Credit Union Business Banking Explorator…" at bounding box center [756, 364] width 1513 height 630
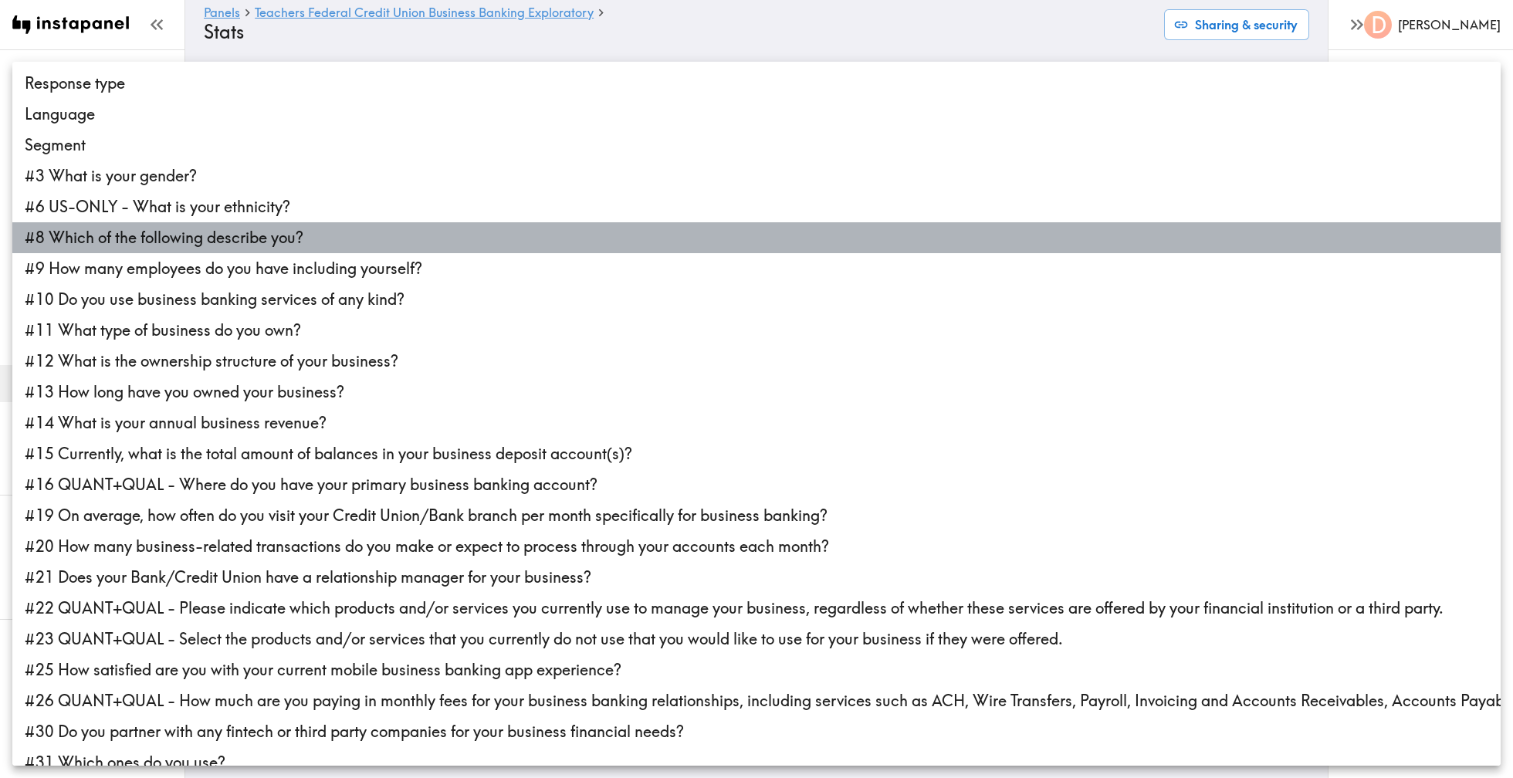
click at [406, 236] on li "#8 Which of the following describe you?" at bounding box center [756, 237] width 1488 height 31
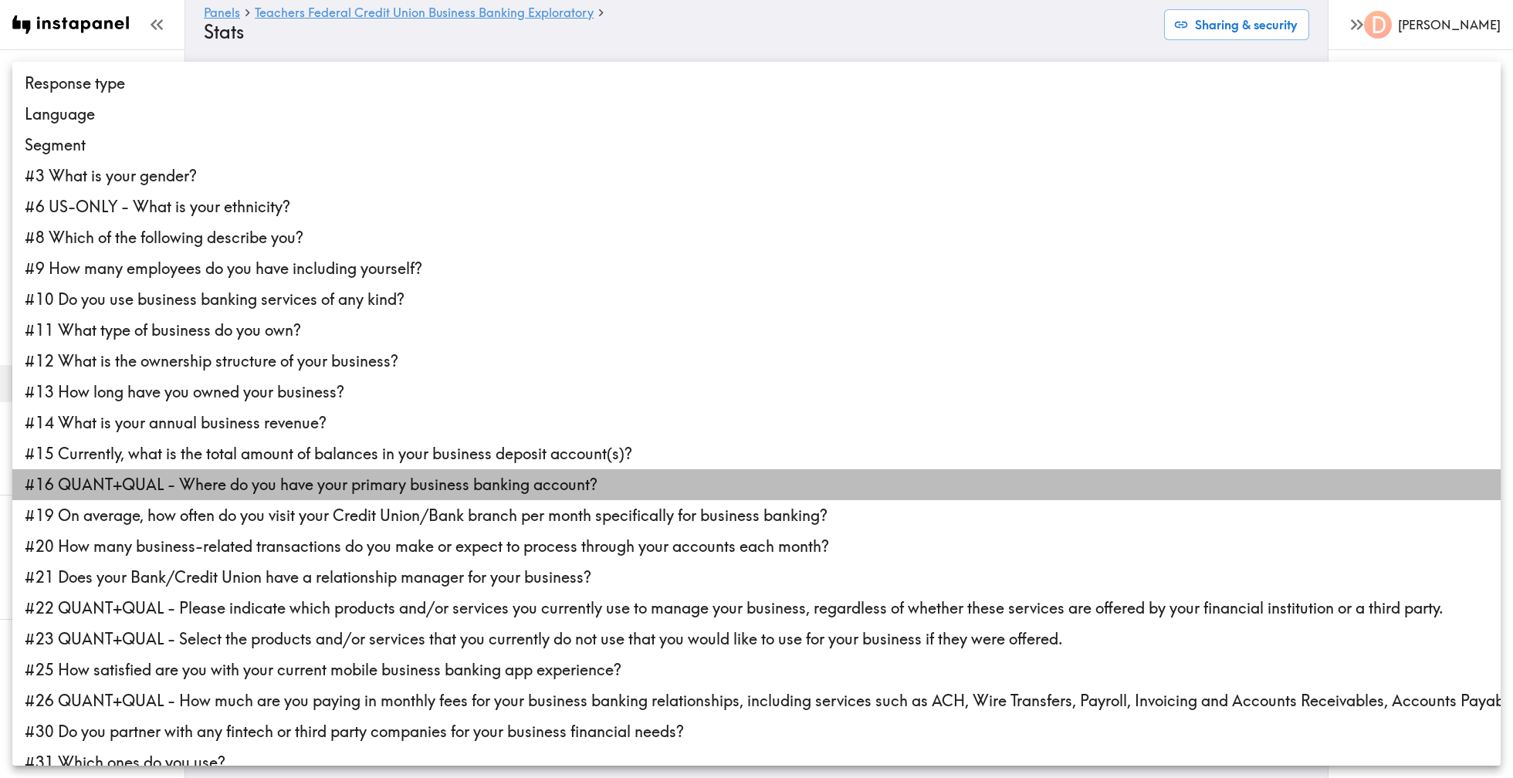
click at [568, 493] on li "#16 QUANT+QUAL - Where do you have your primary business banking account?" at bounding box center [756, 484] width 1488 height 31
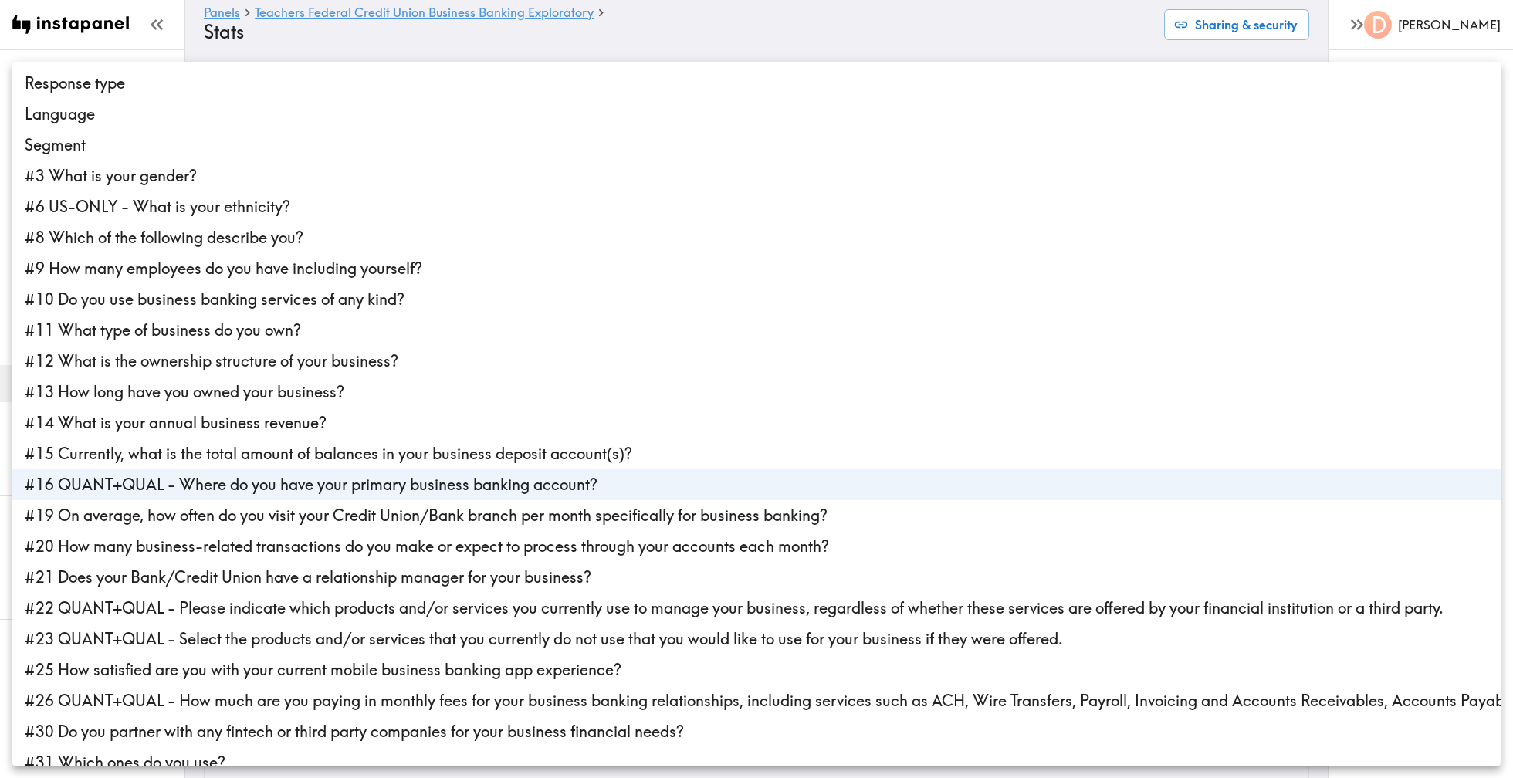
click at [850, 511] on li "#19 On average, how often do you visit your Credit Union/Bank branch per month …" at bounding box center [756, 515] width 1488 height 31
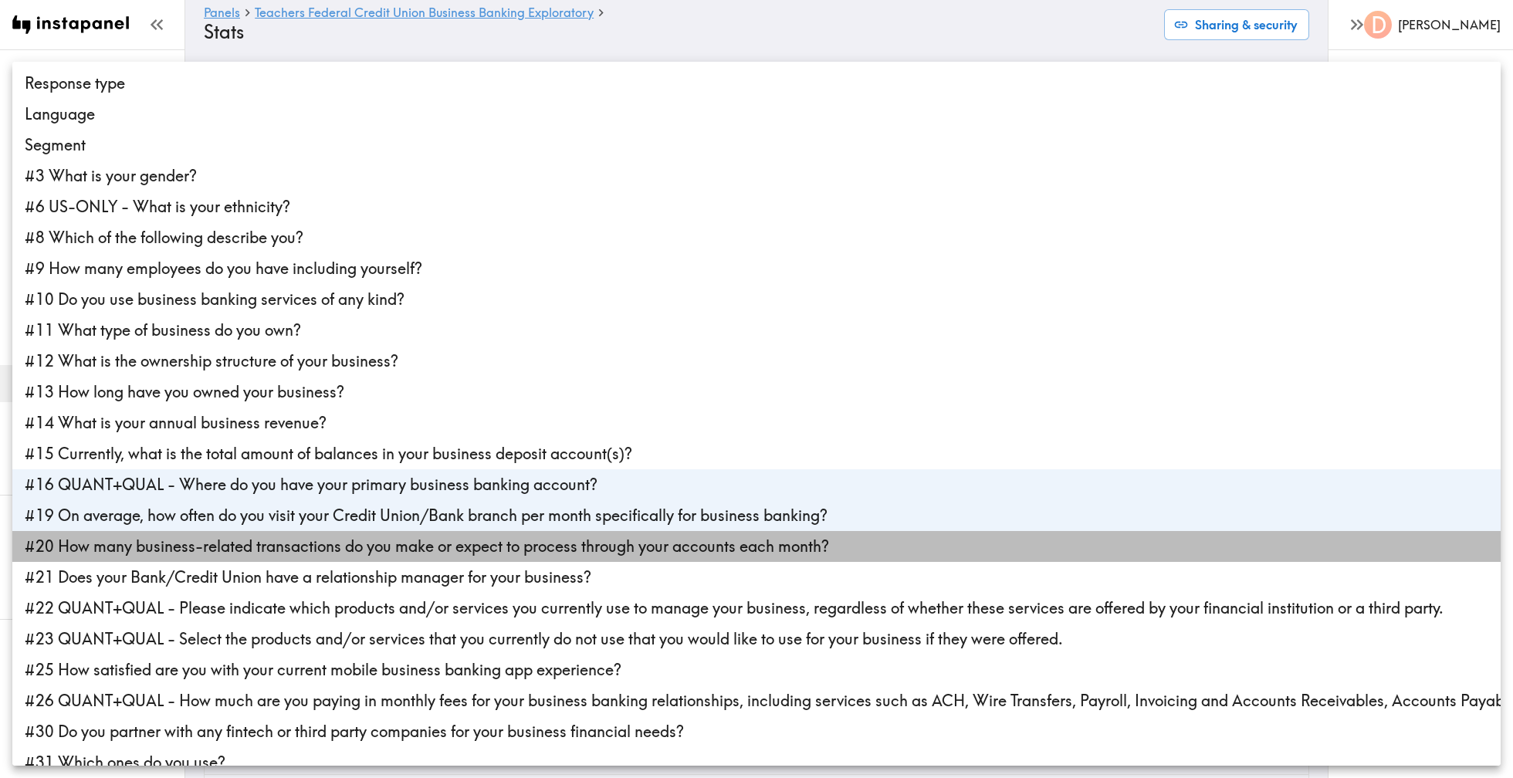
click at [828, 552] on li "#20 How many business-related transactions do you make or expect to process thr…" at bounding box center [756, 546] width 1488 height 31
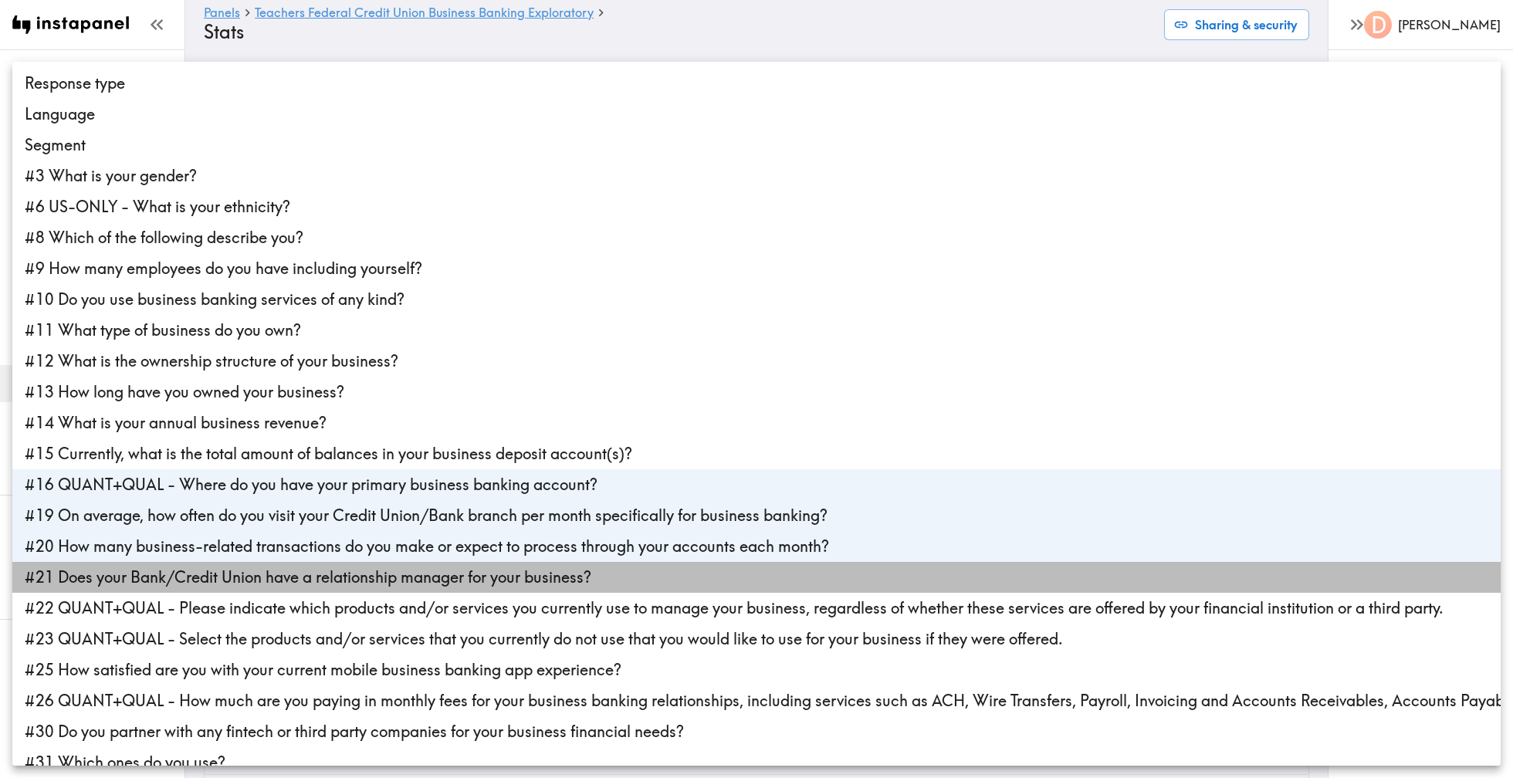
click at [803, 584] on li "#21 Does your Bank/Credit Union have a relationship manager for your business?" at bounding box center [756, 577] width 1488 height 31
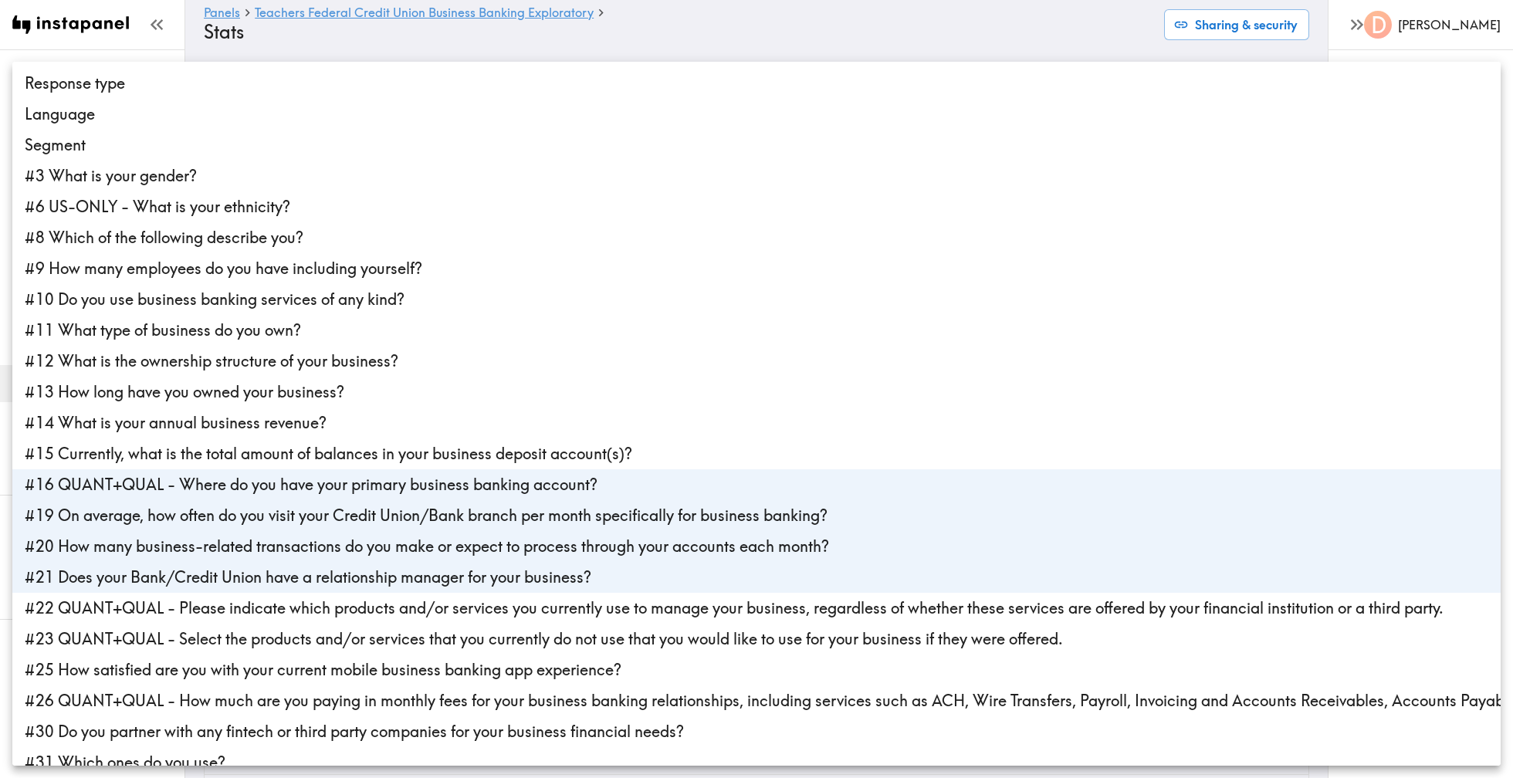
click at [792, 631] on li "#23 QUANT+QUAL - Select the products and/or services that you currently do not …" at bounding box center [756, 639] width 1488 height 31
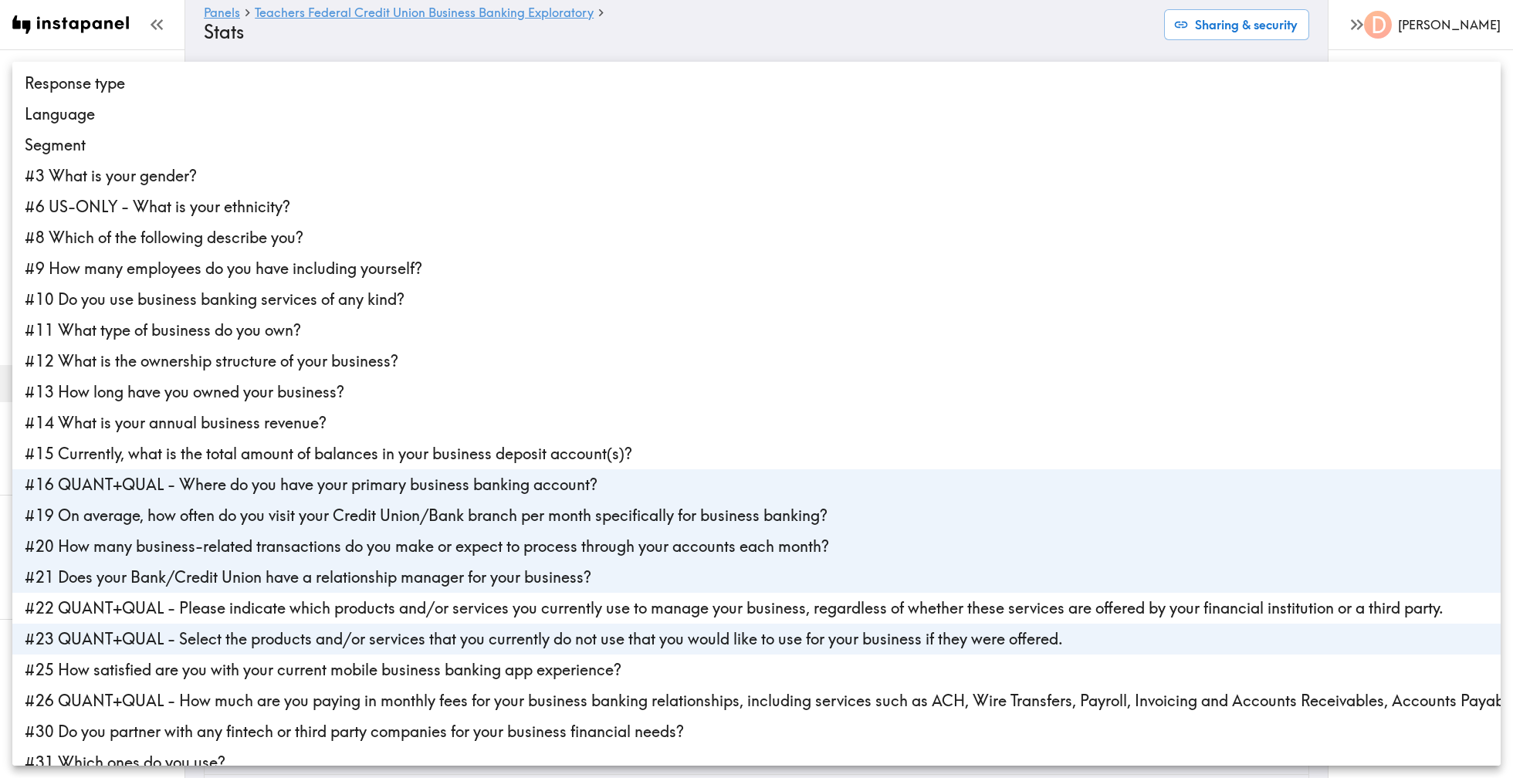
click at [801, 609] on li "#22 QUANT+QUAL - Please indicate which products and/or services you currently u…" at bounding box center [756, 608] width 1488 height 31
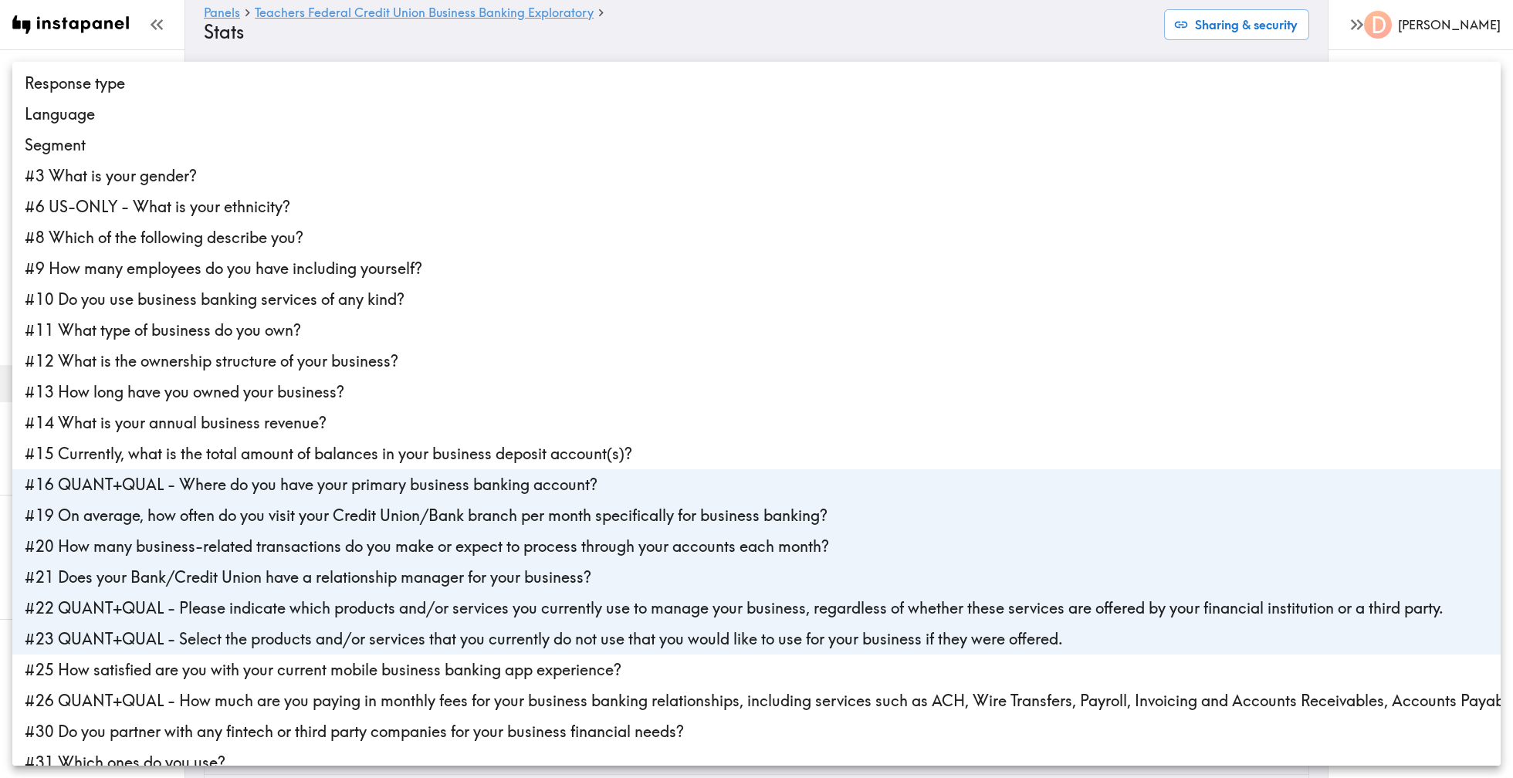
scroll to position [142, 0]
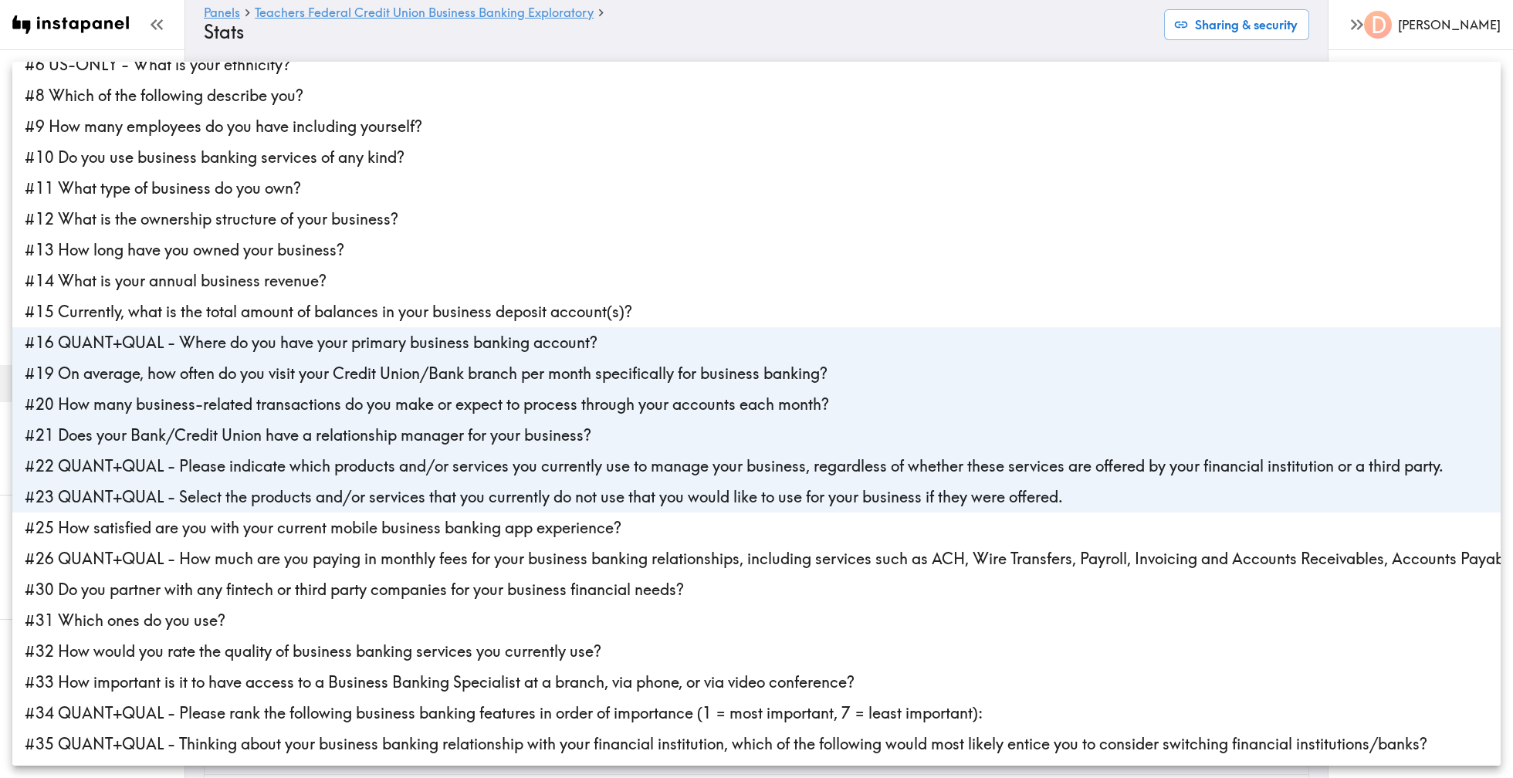
click at [767, 533] on li "#25 How satisfied are you with your current mobile business banking app experie…" at bounding box center [756, 528] width 1488 height 31
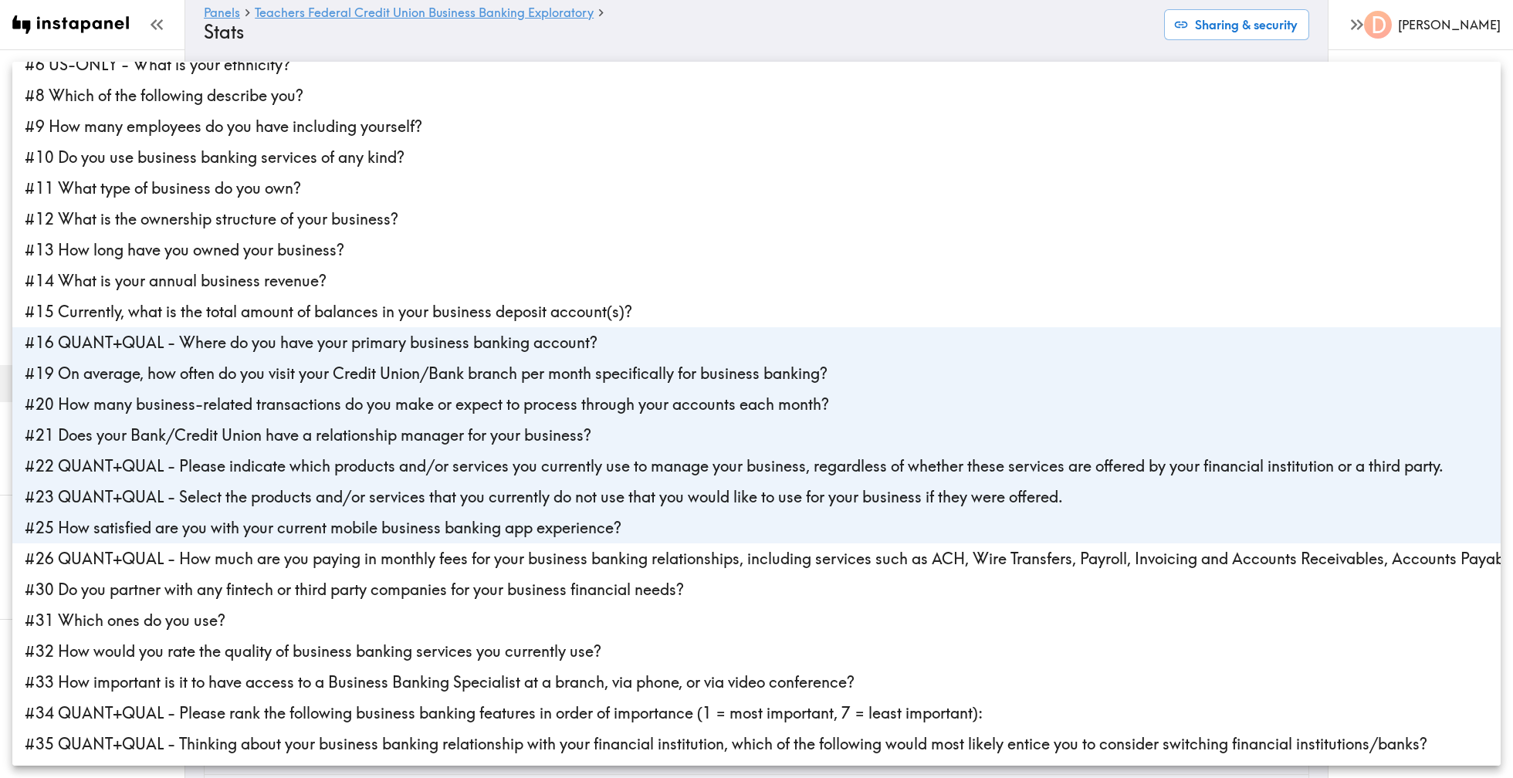
click at [757, 560] on li "#26 QUANT+QUAL - How much are you paying in monthly fees for your business bank…" at bounding box center [756, 559] width 1488 height 31
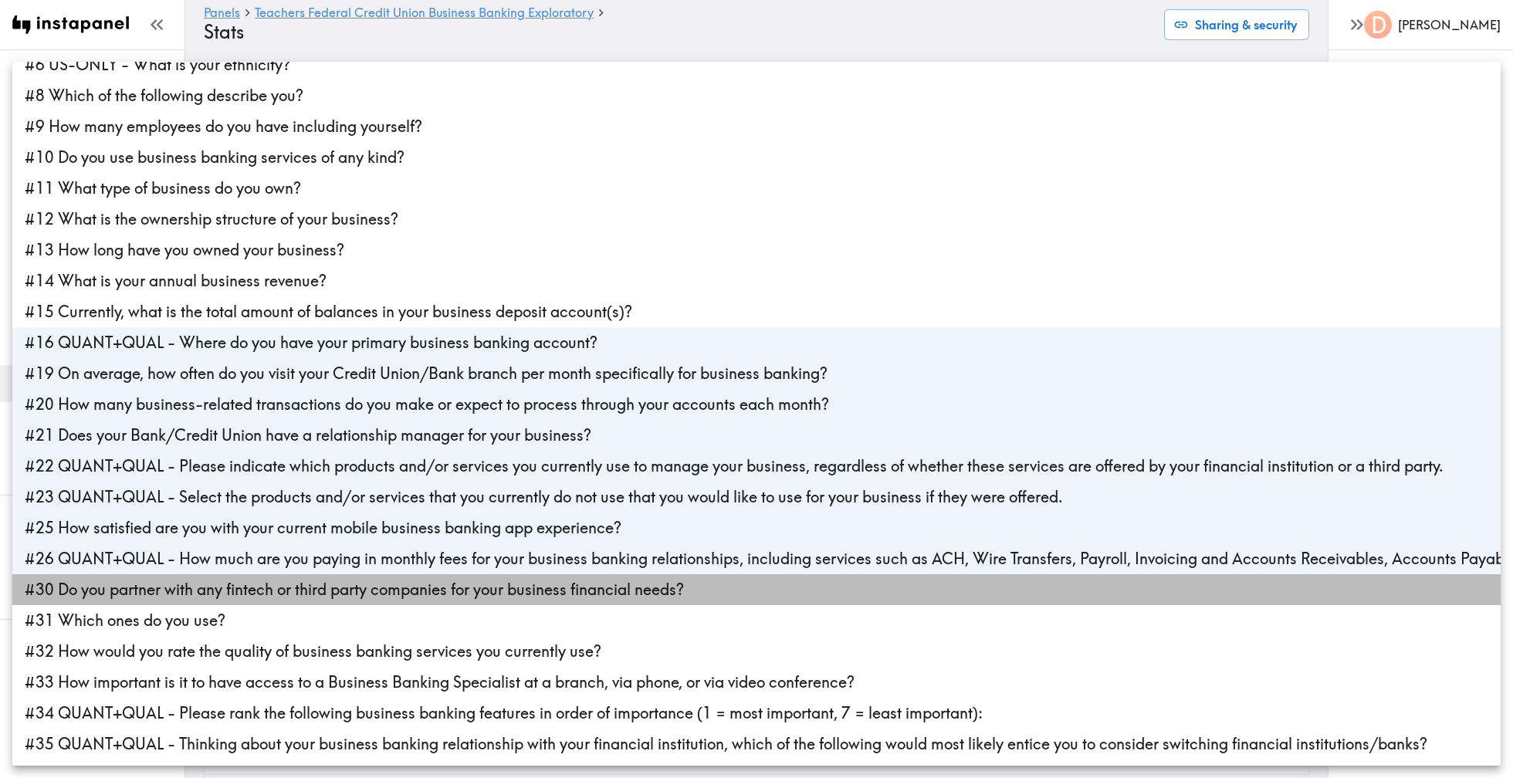
click at [714, 593] on li "#30 Do you partner with any fintech or third party companies for your business …" at bounding box center [756, 589] width 1488 height 31
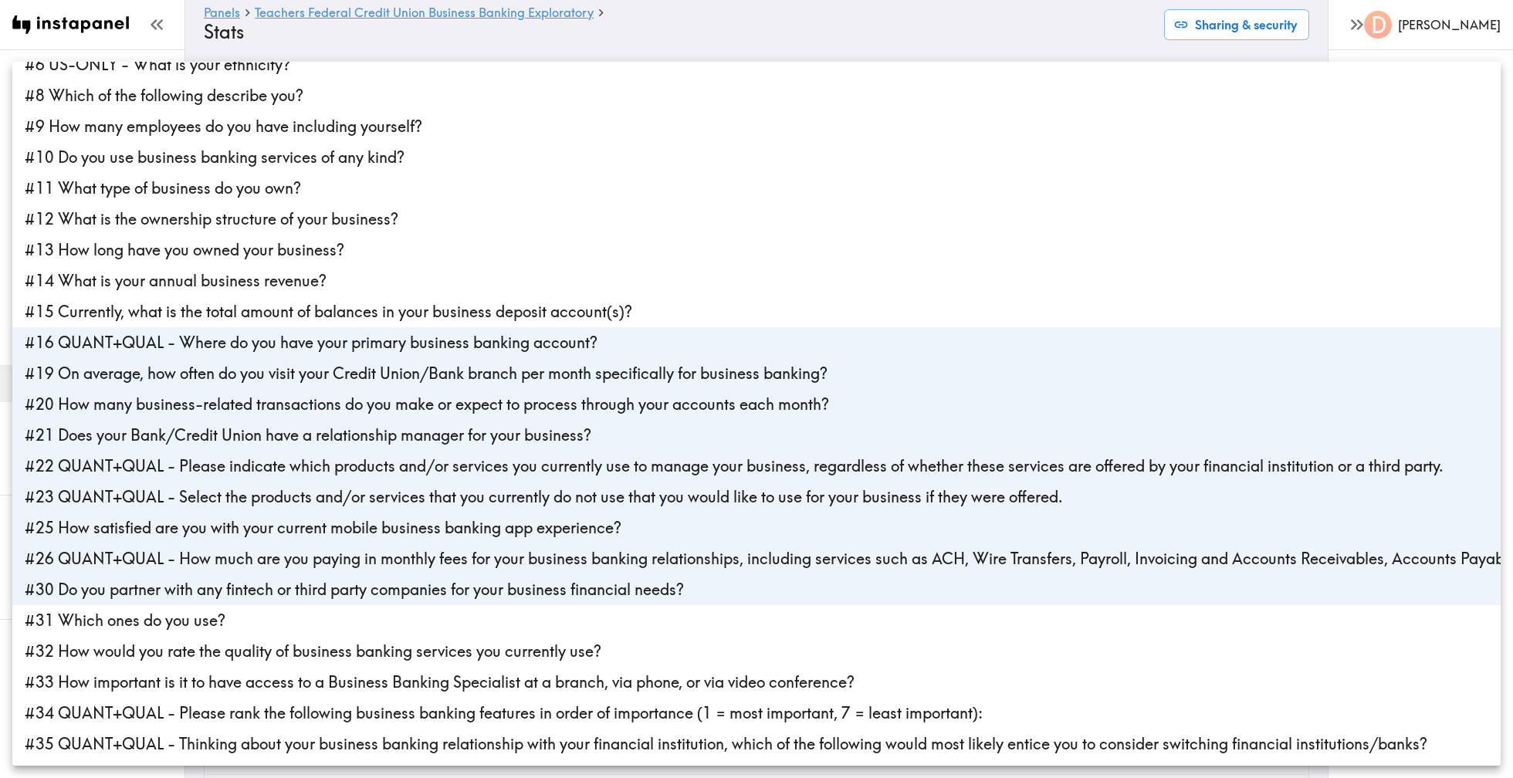
click at [672, 628] on li "#31 Which ones do you use?" at bounding box center [756, 620] width 1488 height 31
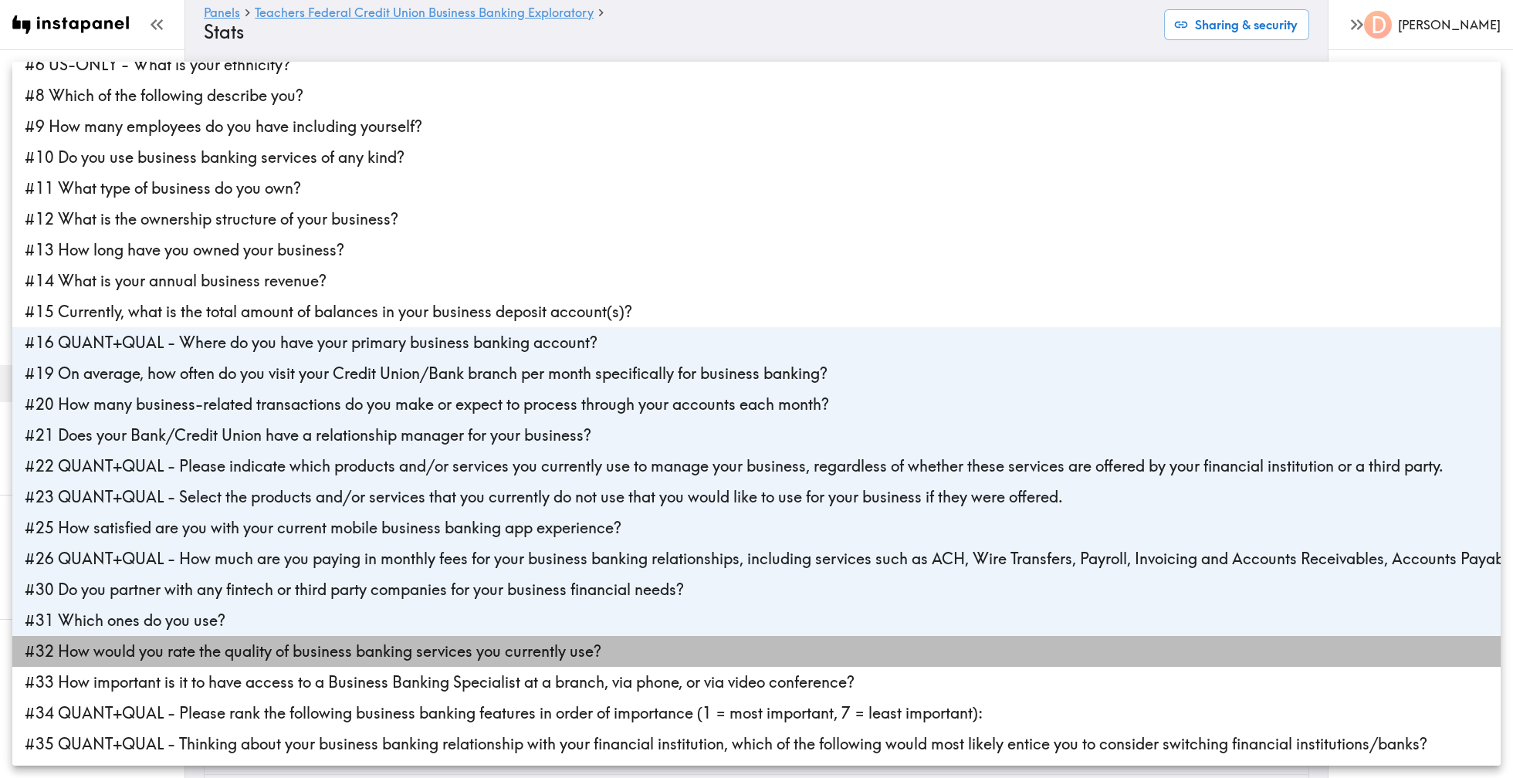
click at [664, 659] on li "#32 How would you rate the quality of business banking services you currently u…" at bounding box center [756, 651] width 1488 height 31
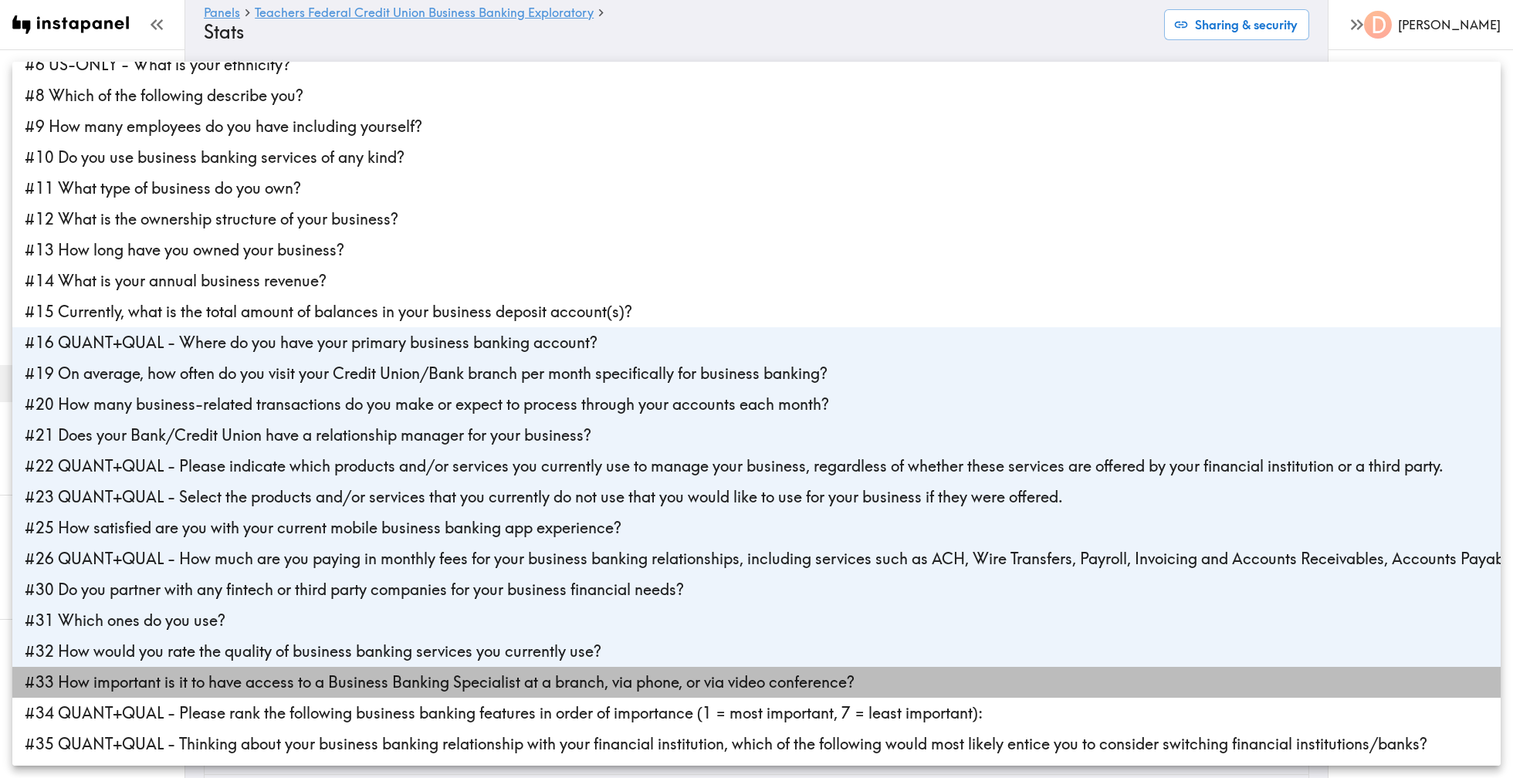
click at [661, 681] on li "#33 How important is it to have access to a Business Banking Specialist at a br…" at bounding box center [756, 682] width 1488 height 31
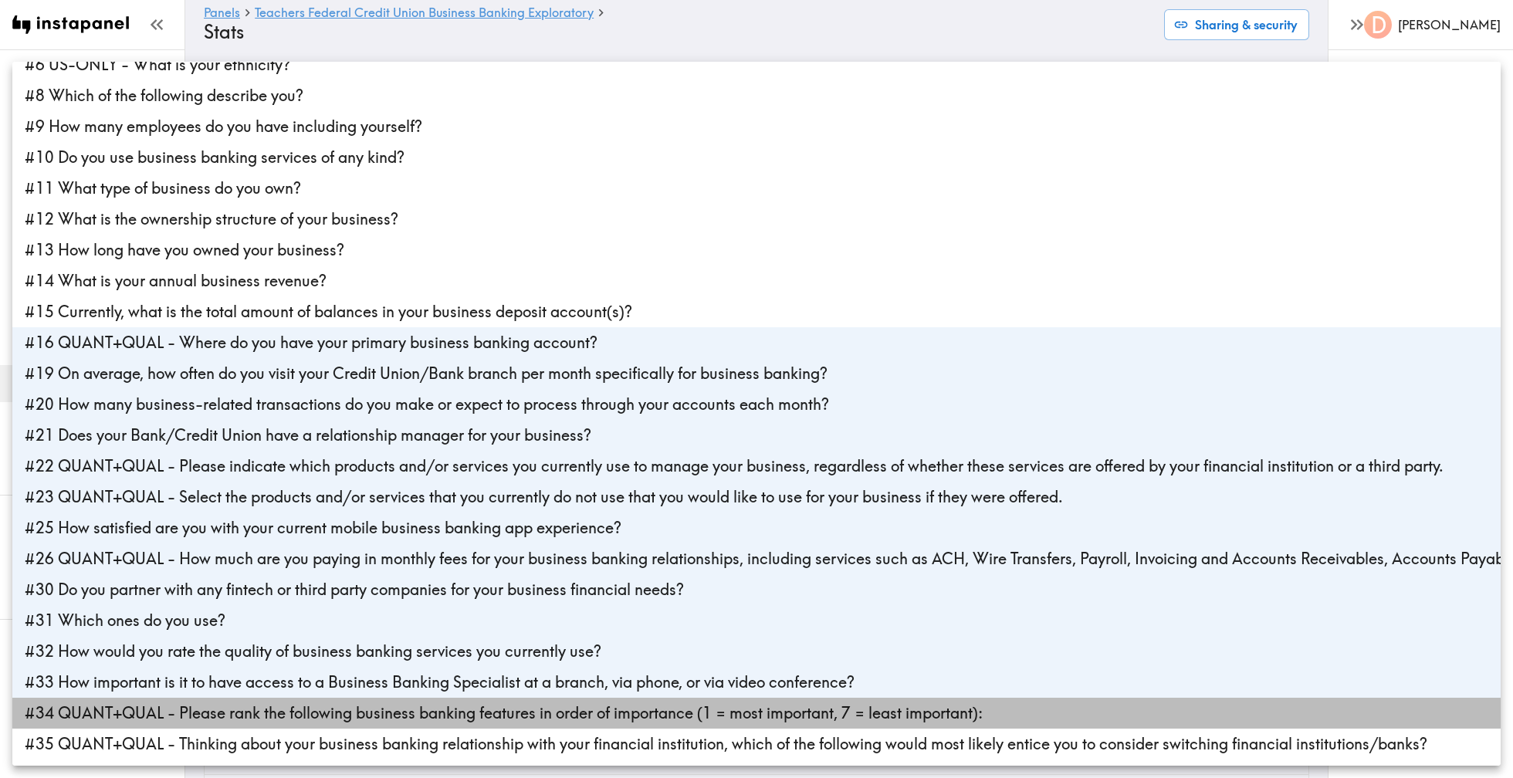
click at [654, 713] on li "#34 QUANT+QUAL - Please rank the following business banking features in order o…" at bounding box center [756, 713] width 1488 height 31
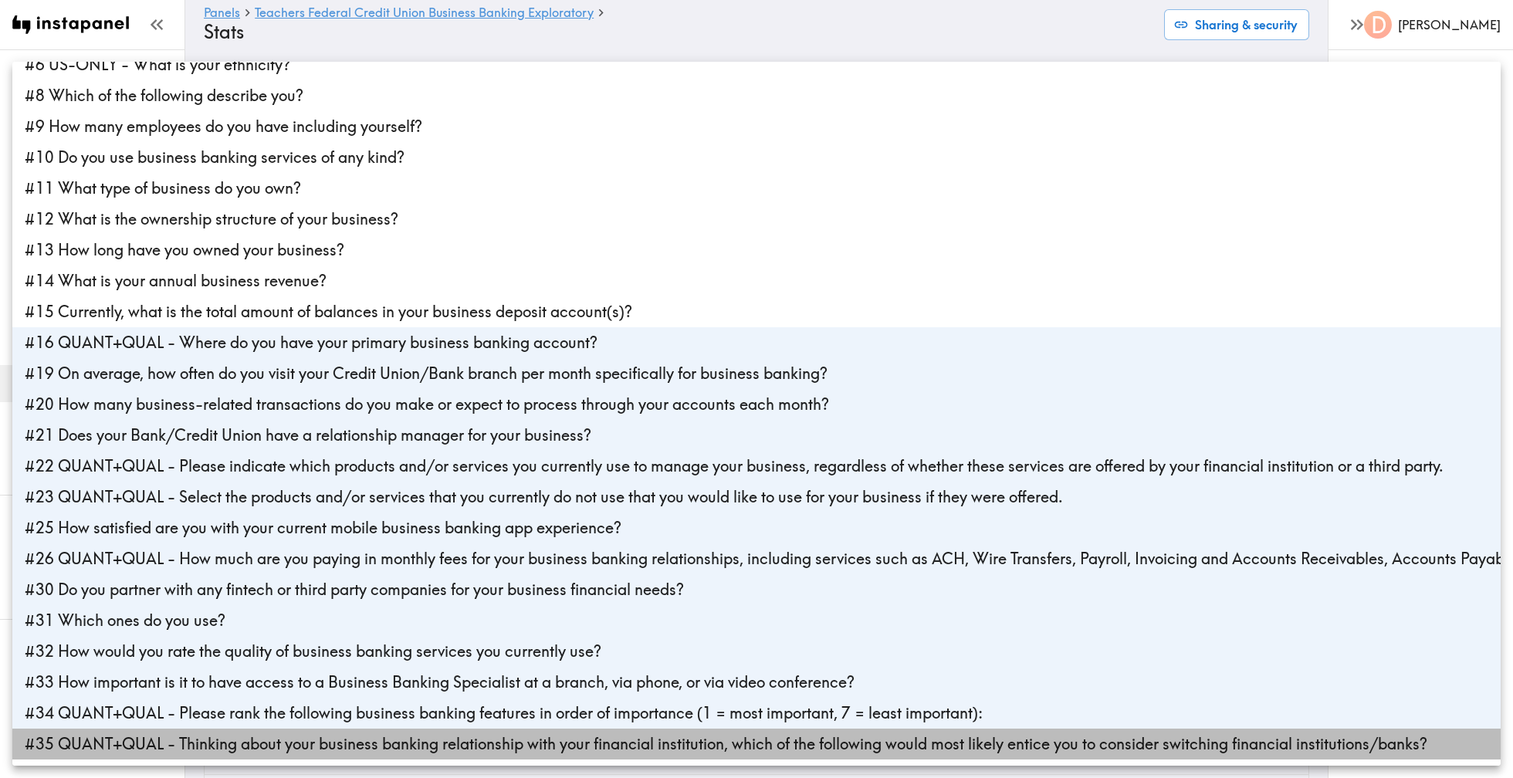
click at [653, 737] on li "#35 QUANT+QUAL - Thinking about your business banking relationship with your fi…" at bounding box center [756, 744] width 1488 height 31
type input "8559d4cf-dd05-4849-b6a5-a0d1bca0c169,36fffab0-0e6a-45bf-86cf-28453b8e757f,9eb16…"
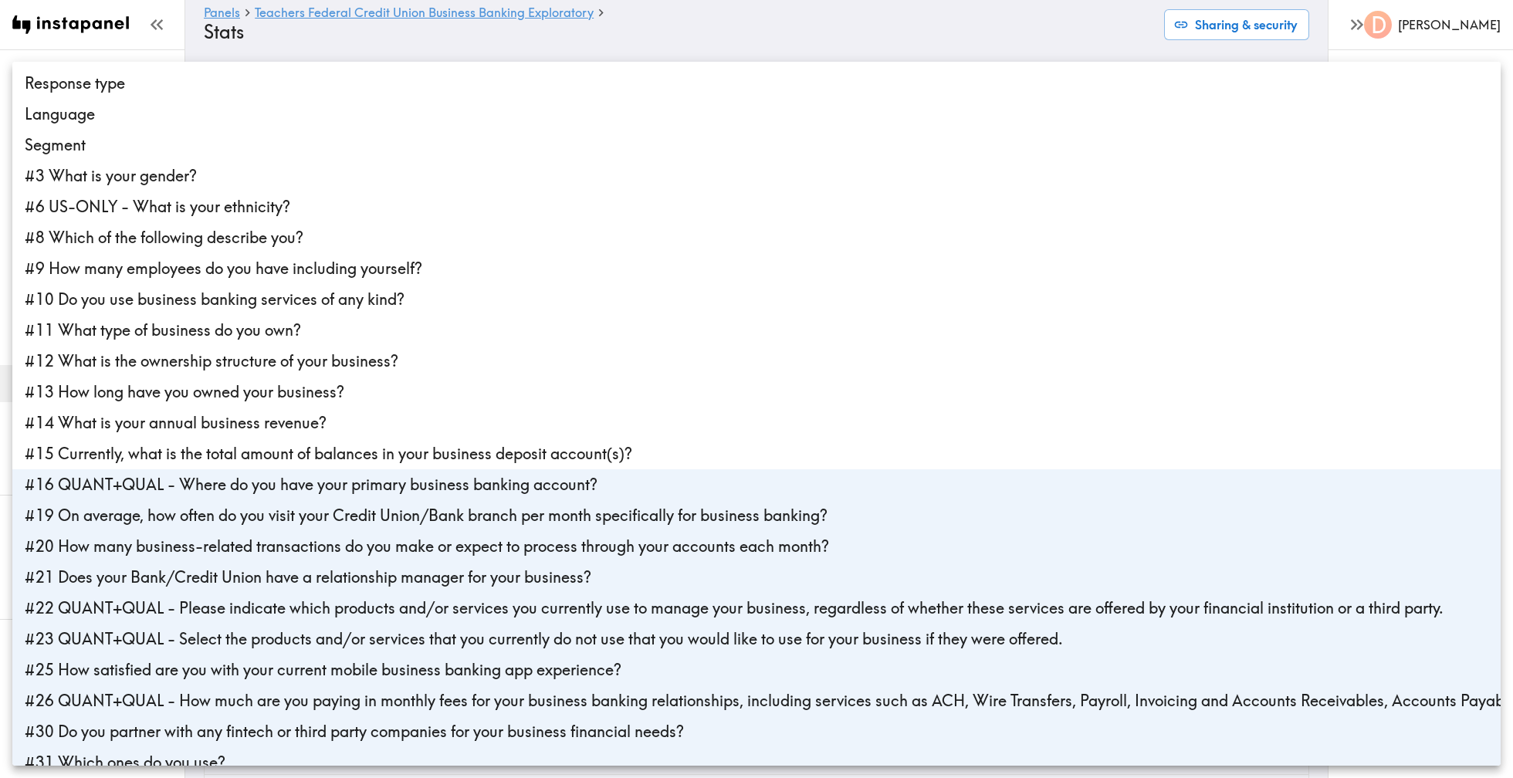
click at [825, 32] on div at bounding box center [756, 389] width 1513 height 778
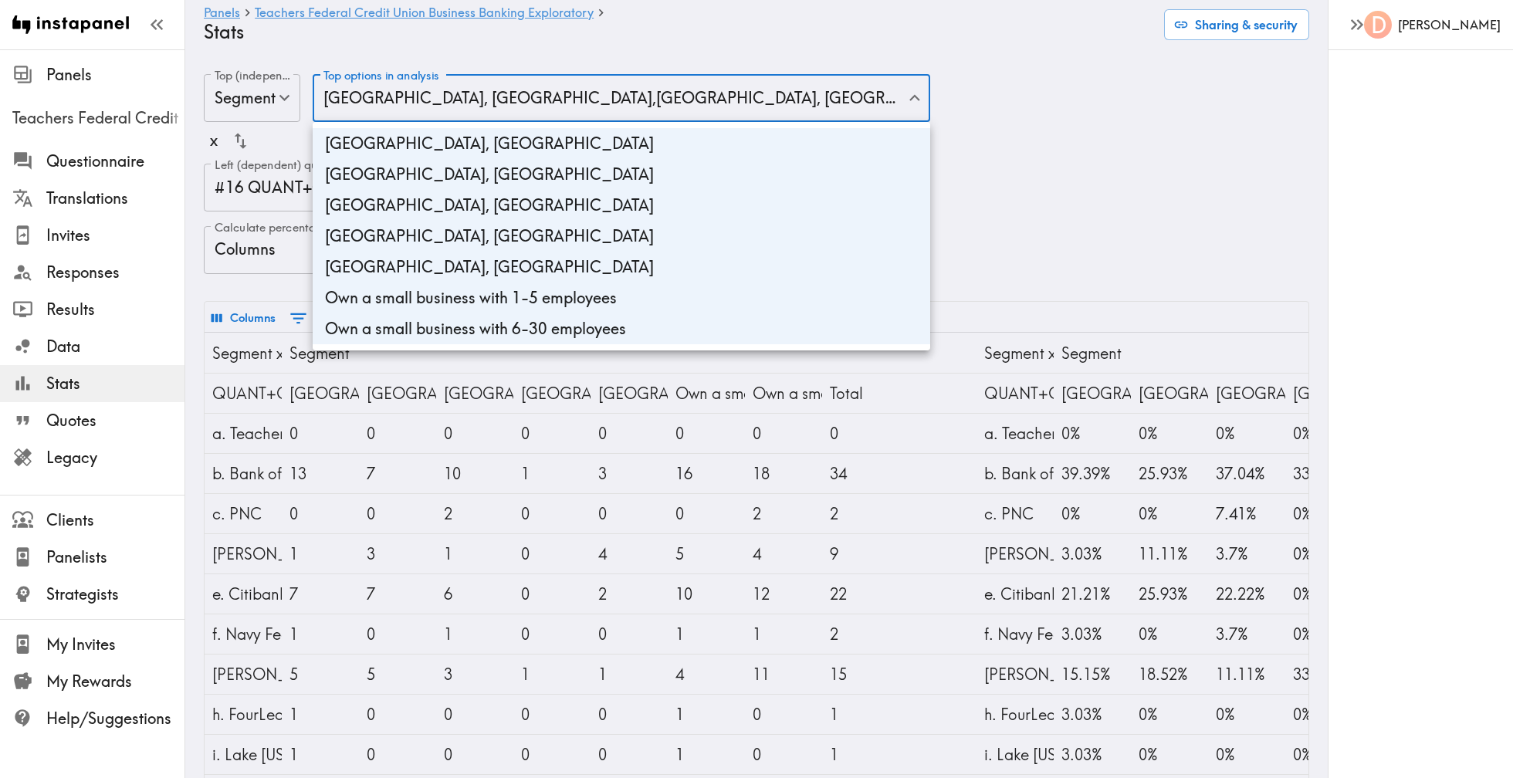
click at [733, 118] on div at bounding box center [756, 389] width 1513 height 778
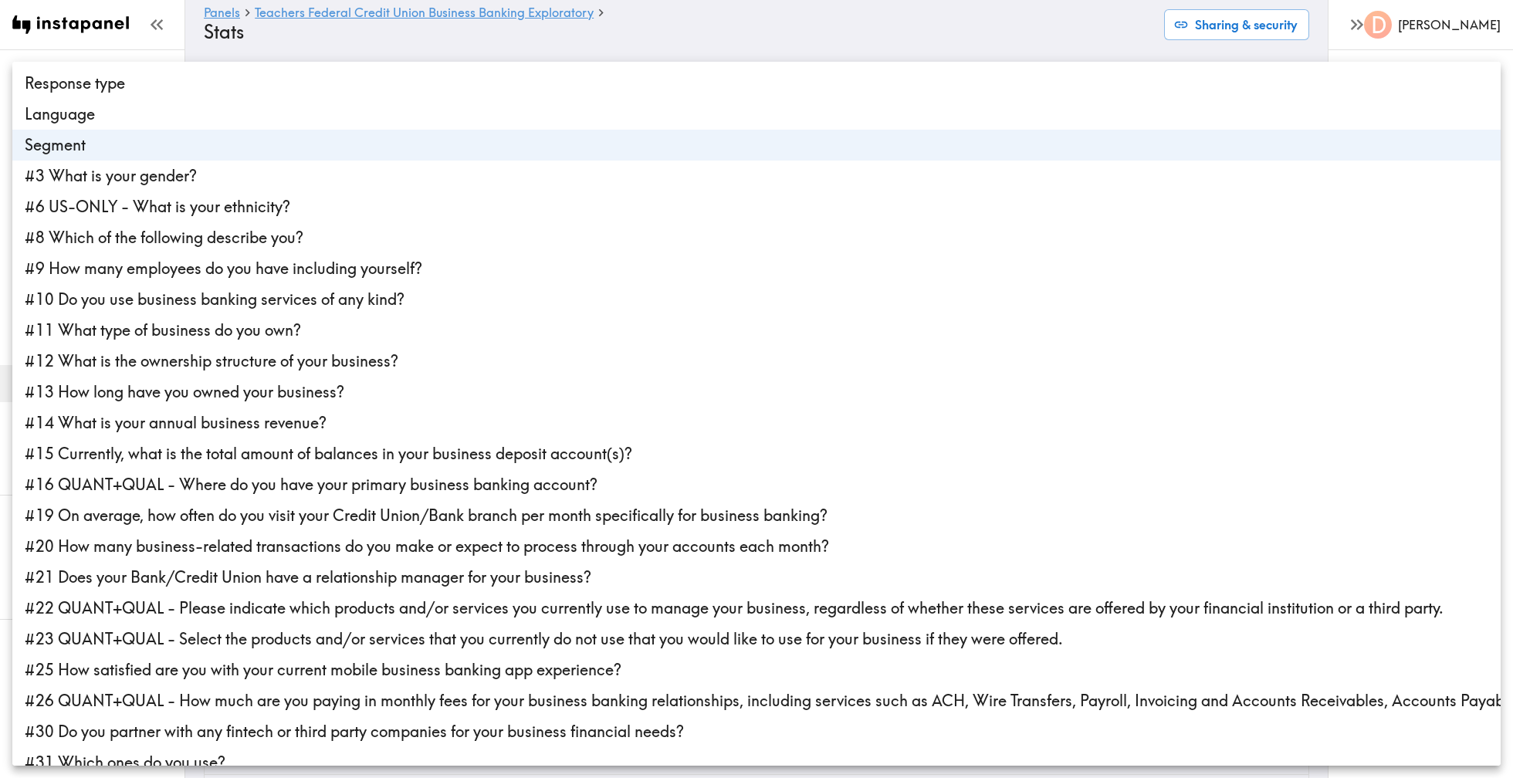
click at [371, 182] on li "#3 What is your gender?" at bounding box center [756, 176] width 1488 height 31
type input "segmentId,gender"
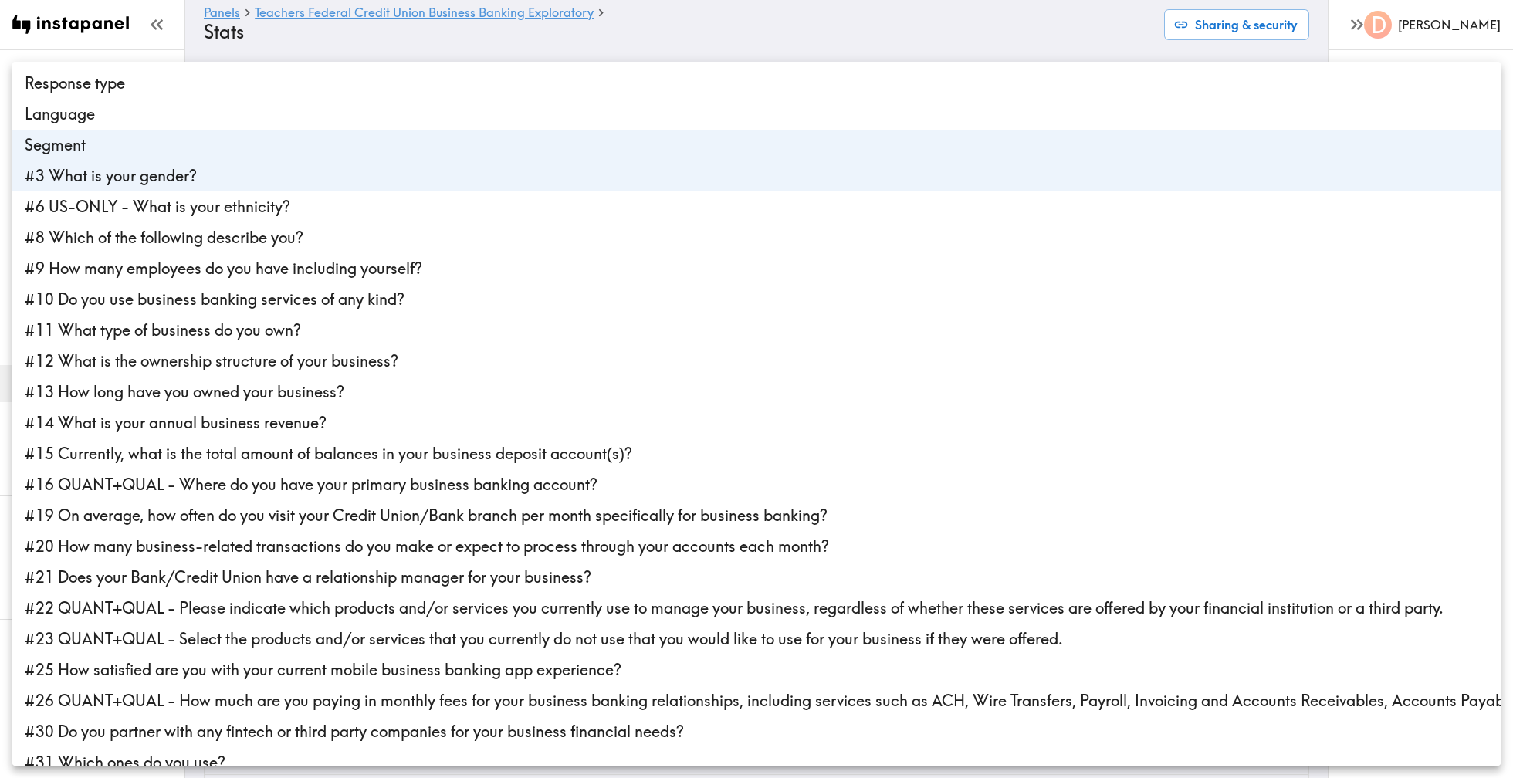
click at [513, 39] on div at bounding box center [756, 389] width 1513 height 778
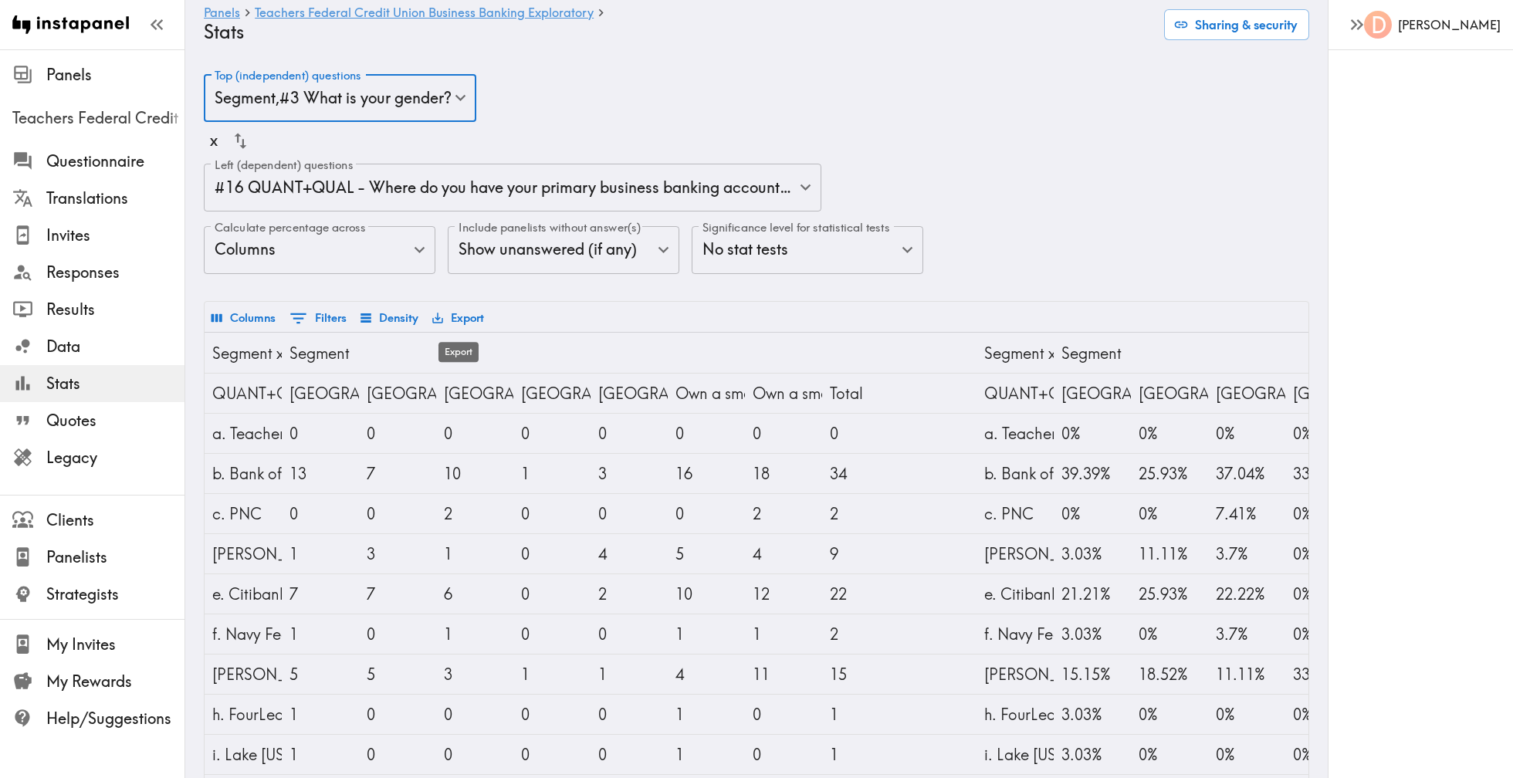
click at [469, 318] on button "Export" at bounding box center [457, 318] width 59 height 26
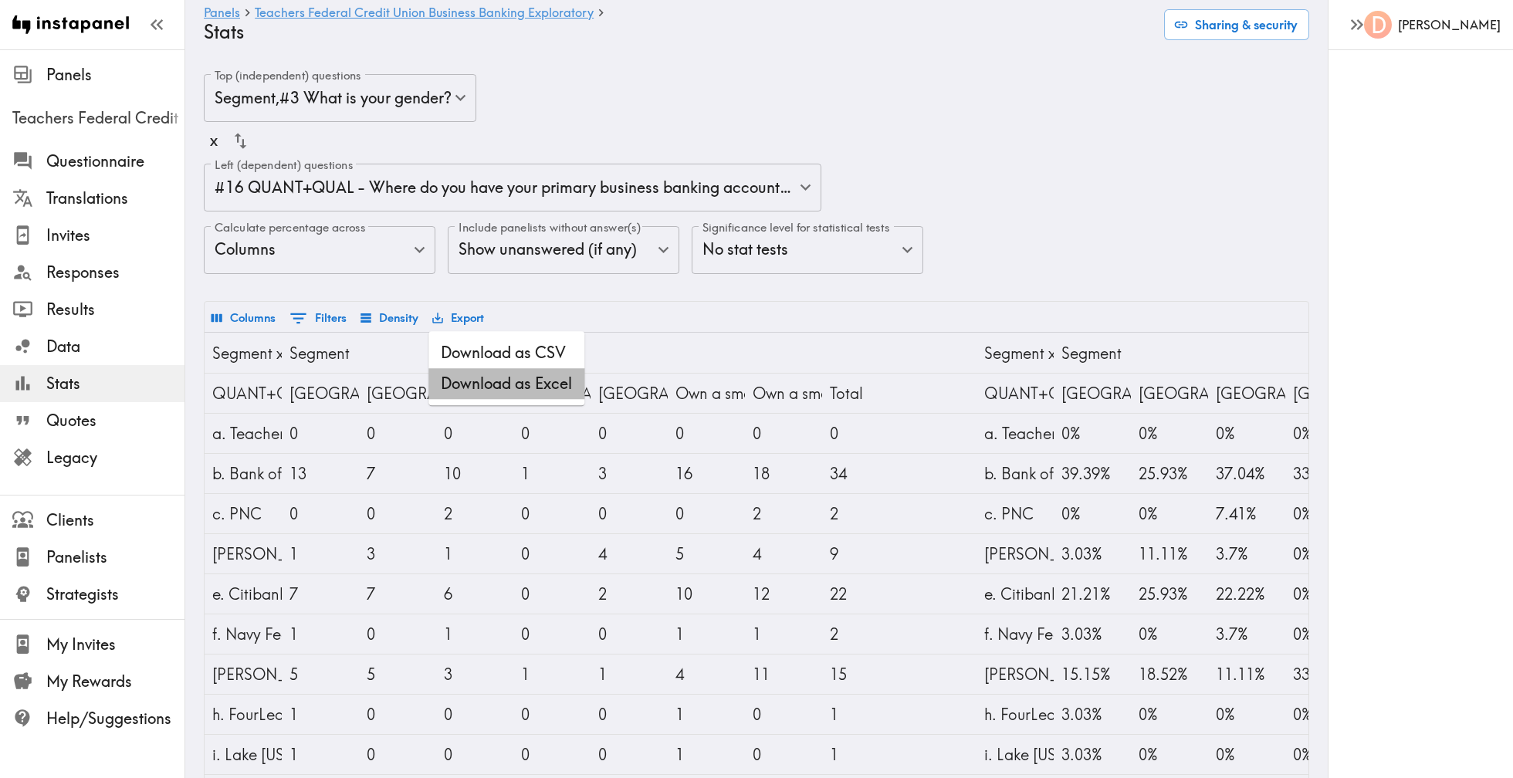
click at [533, 387] on li "Download as Excel" at bounding box center [506, 383] width 156 height 31
click at [86, 303] on span "Results" at bounding box center [115, 310] width 138 height 22
